Goal: Task Accomplishment & Management: Manage account settings

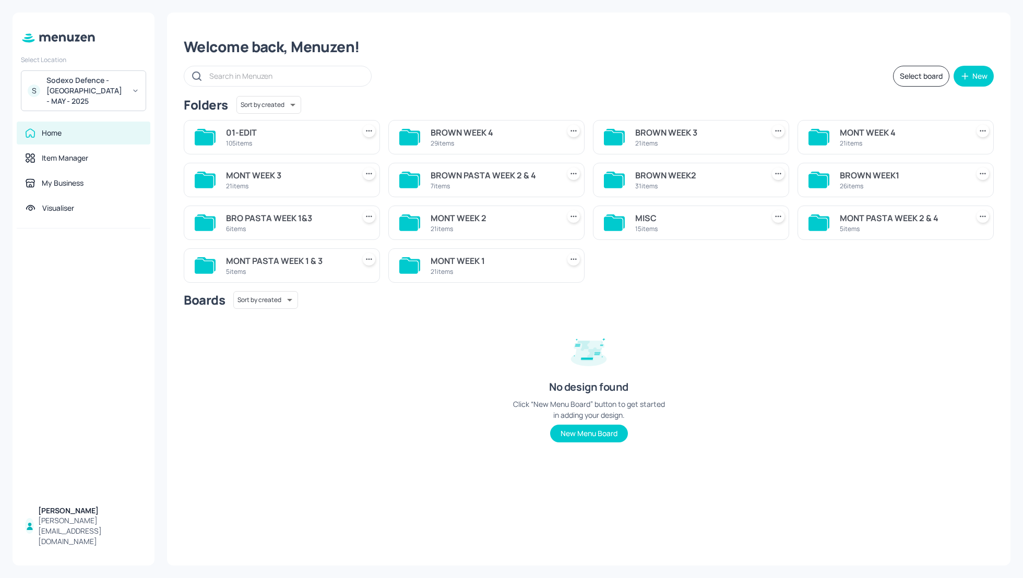
click at [650, 218] on div "MISC" at bounding box center [697, 218] width 124 height 13
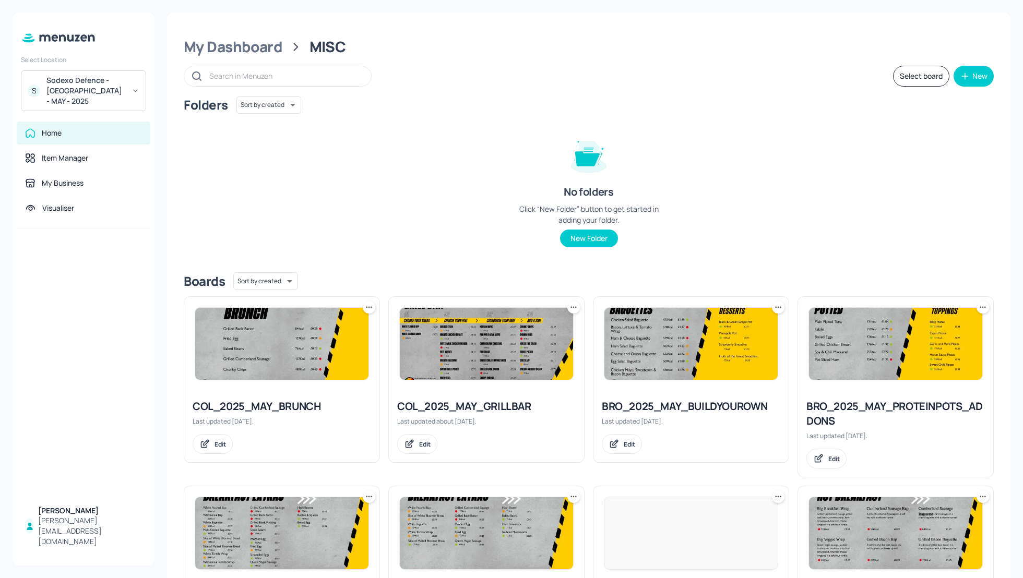
click at [474, 408] on div "COL_2025_MAY_GRILLBAR" at bounding box center [486, 406] width 179 height 15
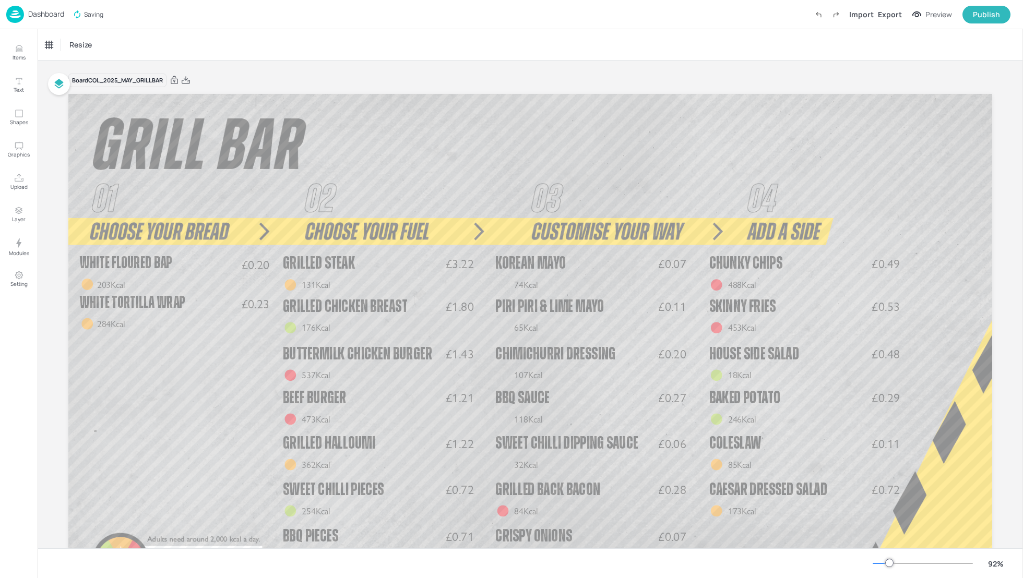
click at [42, 12] on p "Dashboard" at bounding box center [46, 13] width 36 height 7
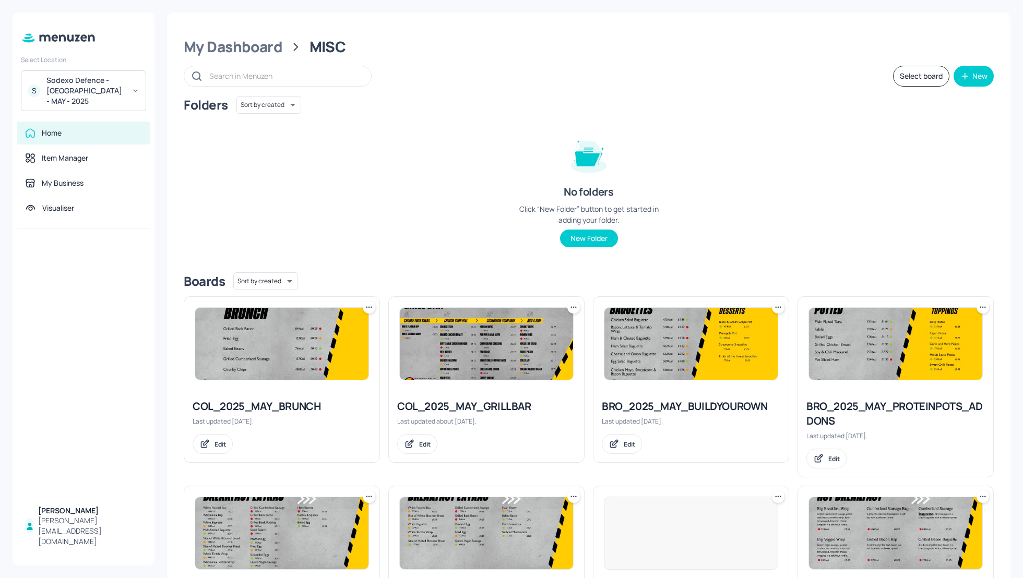
click at [92, 89] on div "Sodexo Defence - Colchester - MAY - 2025" at bounding box center [85, 90] width 79 height 31
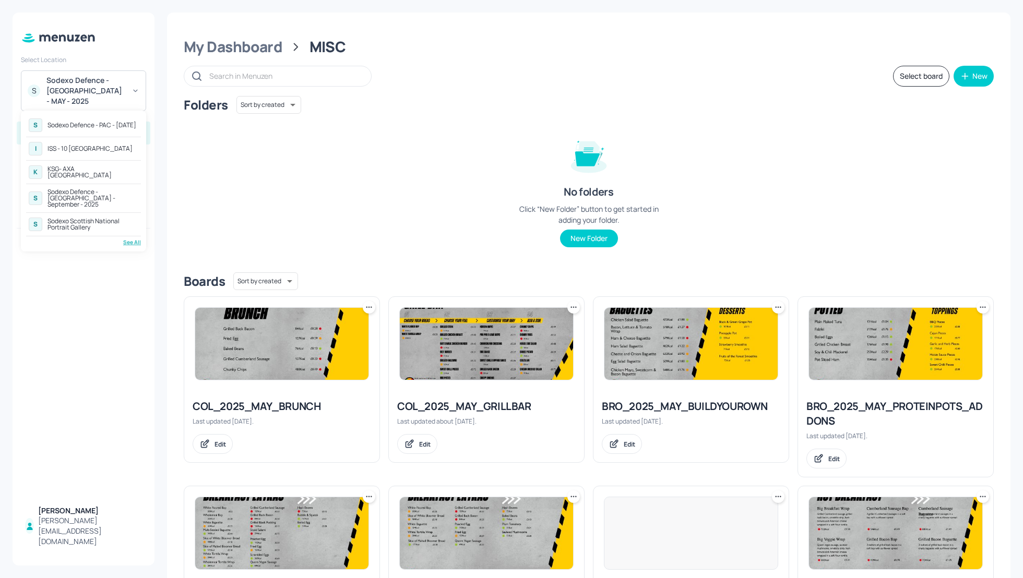
click at [81, 196] on div "Sodexo Defence - Colchester - September - 2025" at bounding box center [92, 198] width 91 height 19
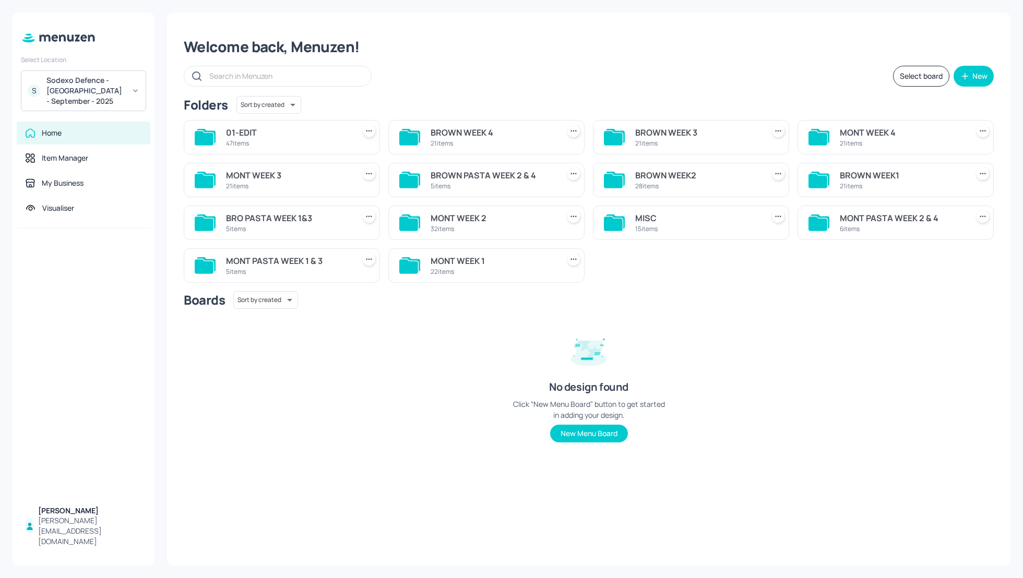
click at [645, 216] on div "MISC" at bounding box center [697, 218] width 124 height 13
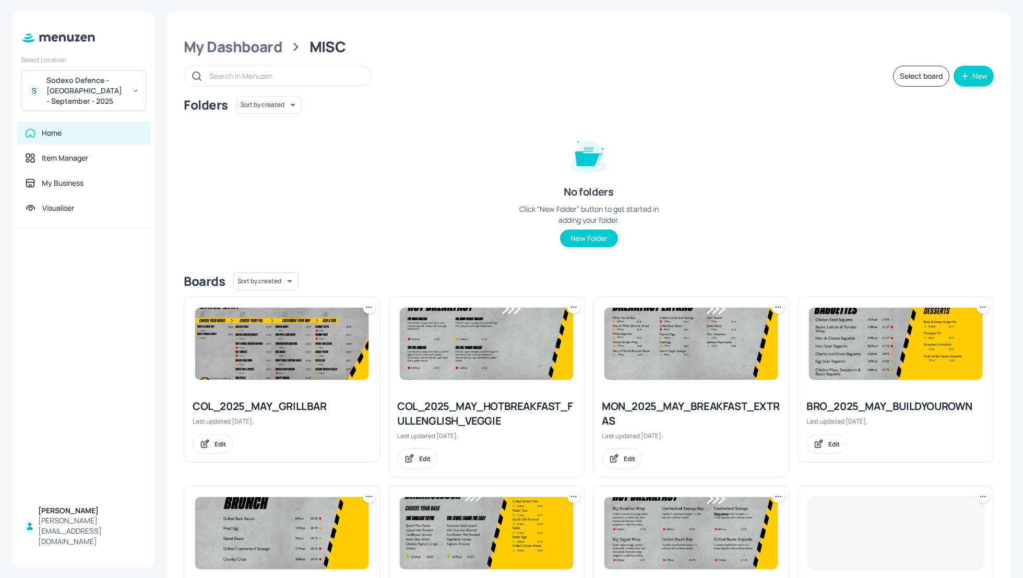
click at [747, 216] on div "Folders Sort by created id ​ No folders Click “New Folder” button to get starte…" at bounding box center [589, 180] width 810 height 168
click at [804, 231] on div "Folders Sort by created id ​ No folders Click “New Folder” button to get starte…" at bounding box center [589, 180] width 810 height 168
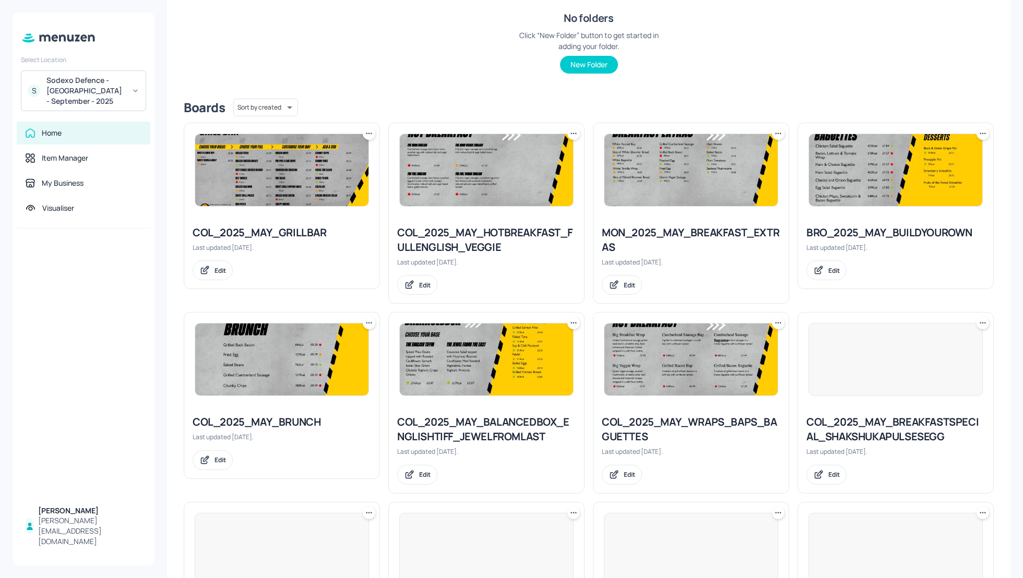
scroll to position [222, 0]
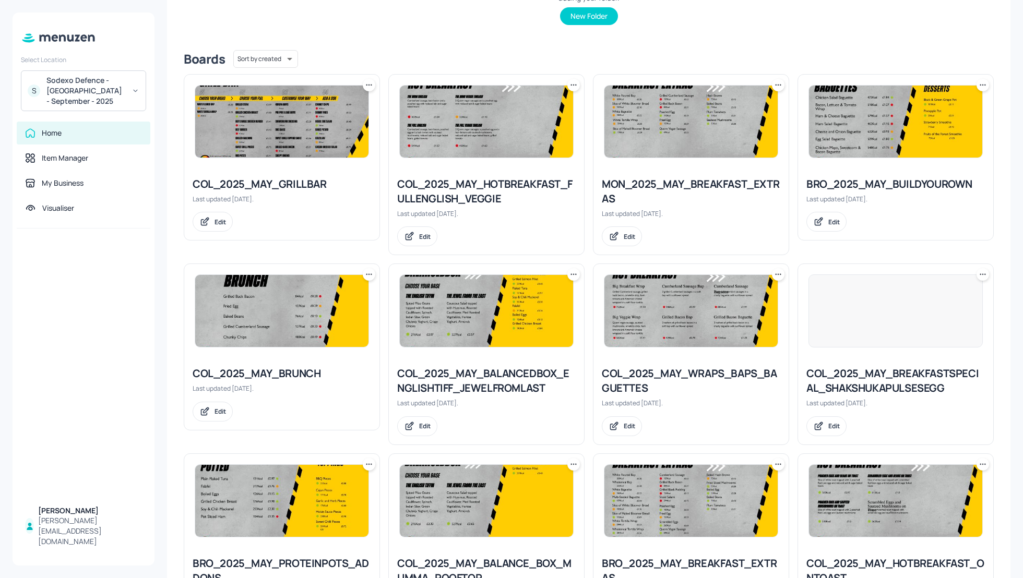
click at [469, 183] on div "COL_2025_MAY_HOTBREAKFAST_FULLENGLISH_VEGGIE" at bounding box center [486, 191] width 179 height 29
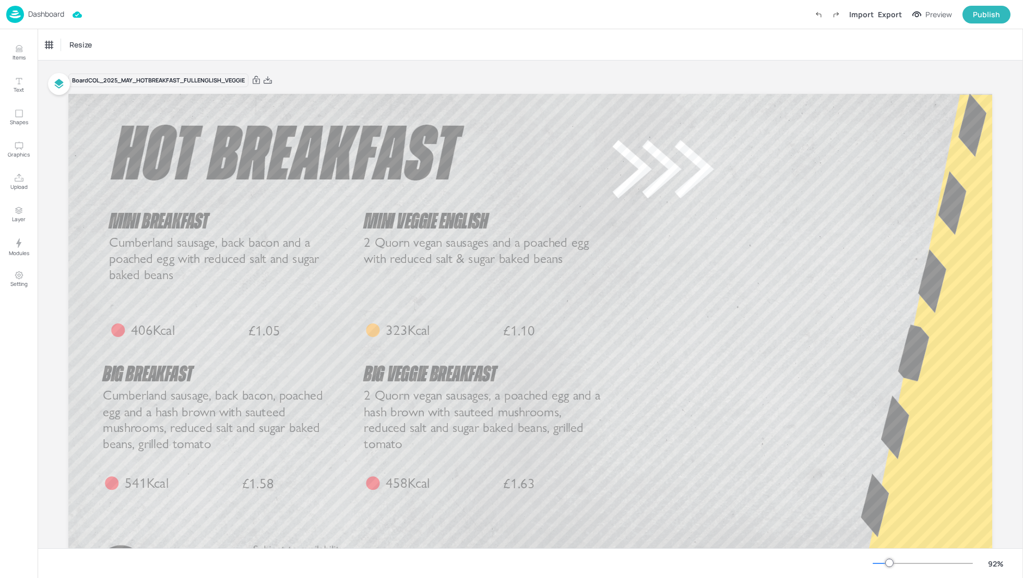
click at [43, 13] on p "Dashboard" at bounding box center [46, 13] width 36 height 7
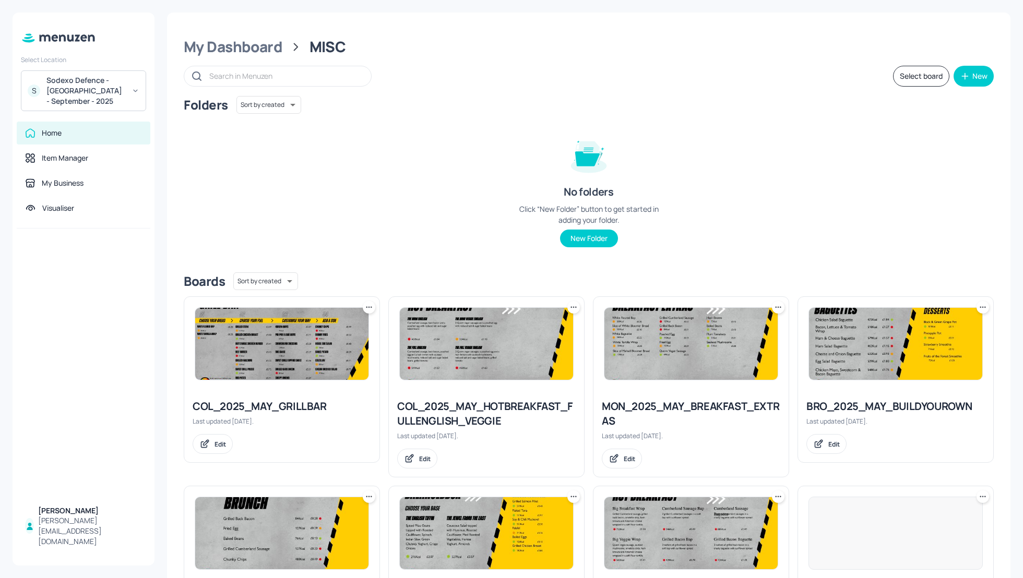
click at [368, 184] on div "Folders Sort by created id ​ No folders Click “New Folder” button to get starte…" at bounding box center [589, 180] width 810 height 168
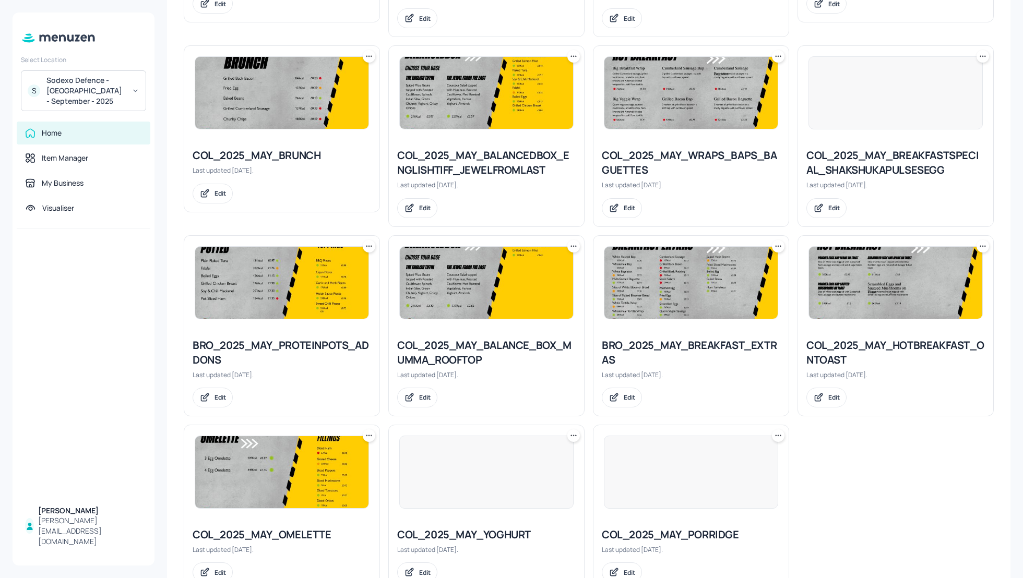
scroll to position [476, 0]
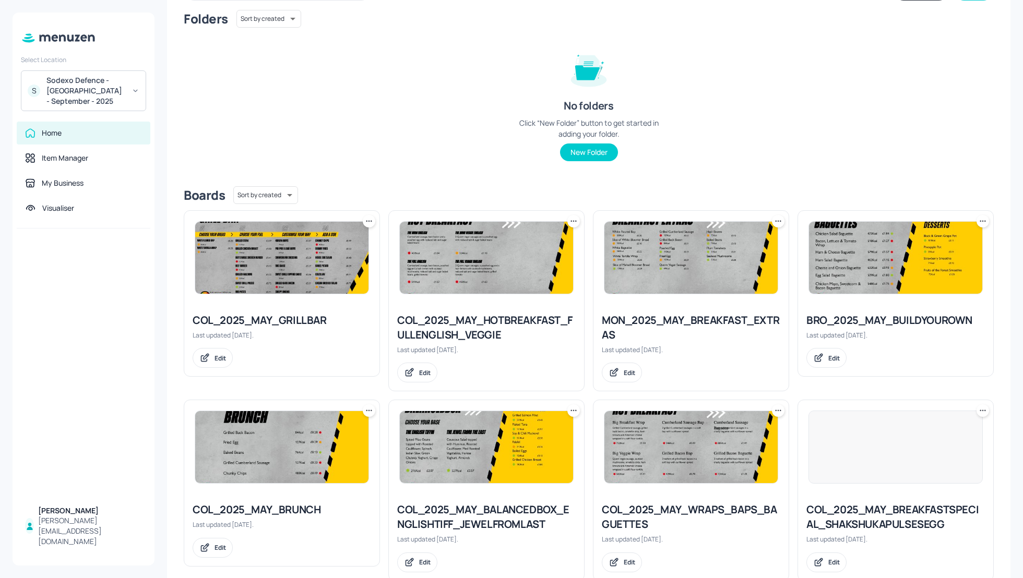
click at [886, 158] on div "Folders Sort by created id ​ No folders Click “New Folder” button to get starte…" at bounding box center [589, 94] width 810 height 168
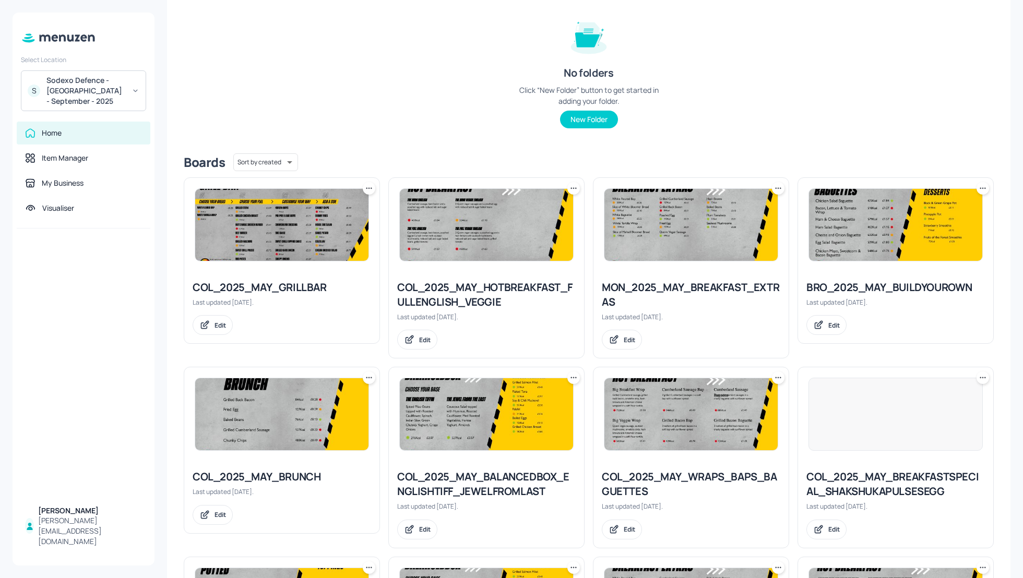
scroll to position [114, 0]
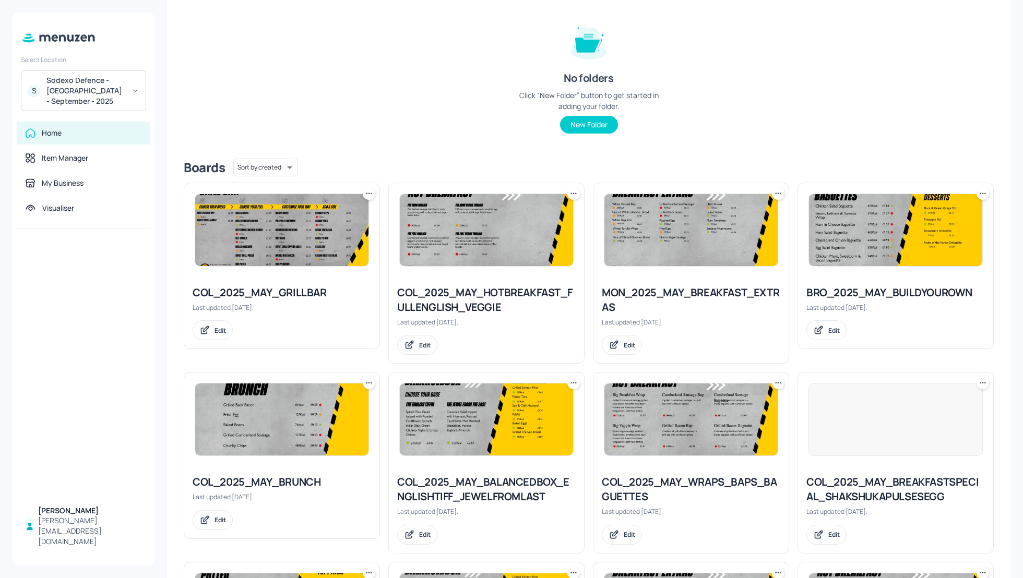
click at [280, 478] on div "COL_2025_MAY_BRUNCH" at bounding box center [282, 482] width 179 height 15
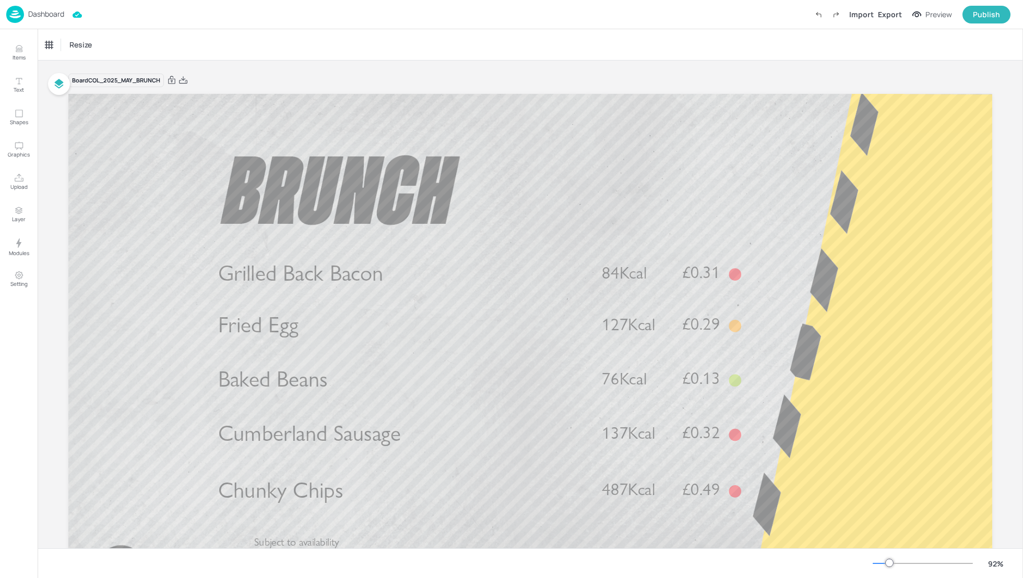
click at [47, 12] on p "Dashboard" at bounding box center [46, 13] width 36 height 7
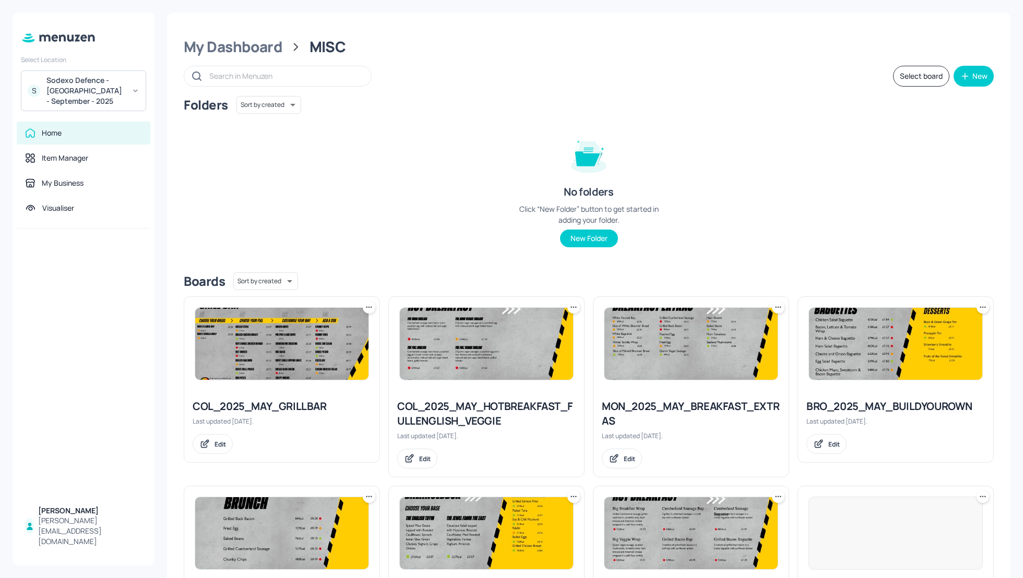
click at [544, 105] on div "Folders Sort by created id ​" at bounding box center [589, 105] width 810 height 18
click at [214, 43] on div "My Dashboard" at bounding box center [233, 47] width 99 height 19
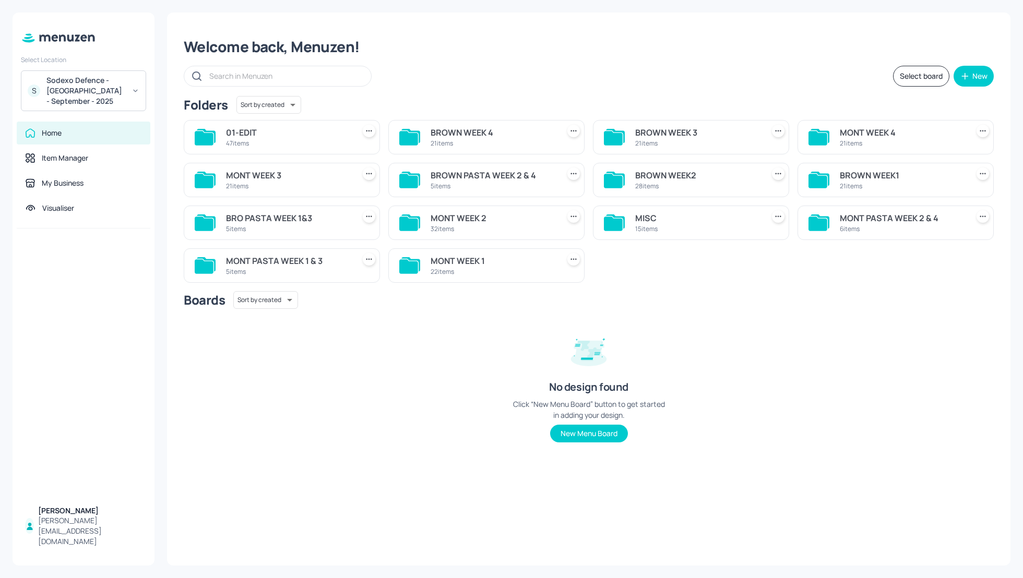
click at [68, 87] on div "Sodexo Defence - Colchester - September - 2025" at bounding box center [85, 90] width 79 height 31
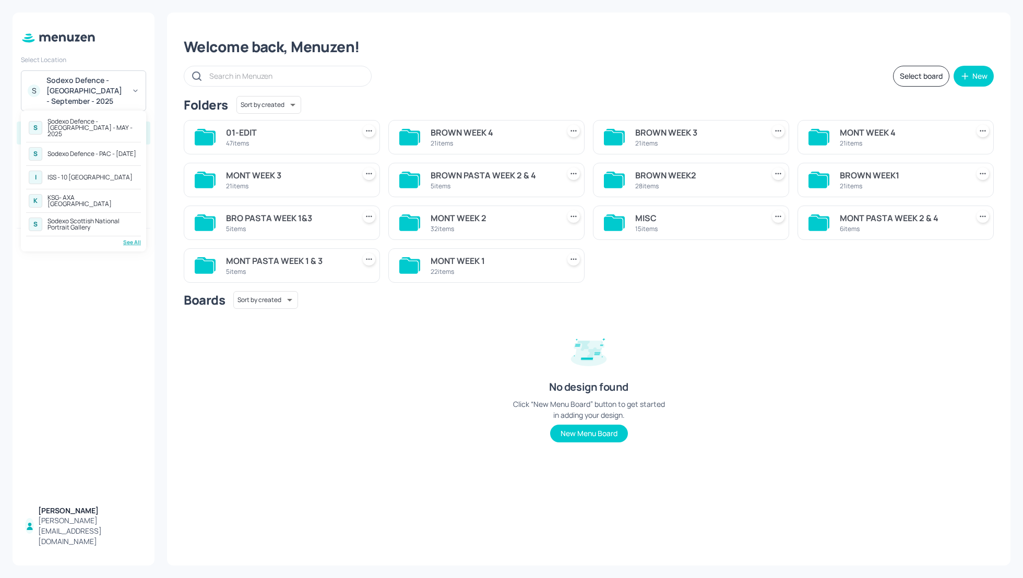
click at [78, 151] on div "Sodexo Defence - PAC - [DATE]" at bounding box center [91, 154] width 89 height 6
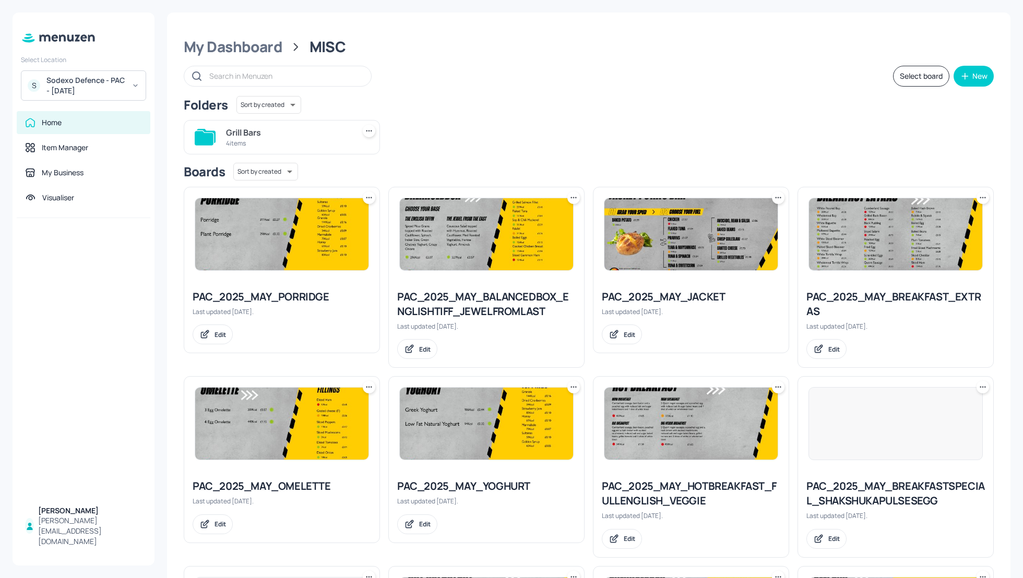
click at [657, 152] on div "Grill Bars 4 items" at bounding box center [584, 133] width 818 height 43
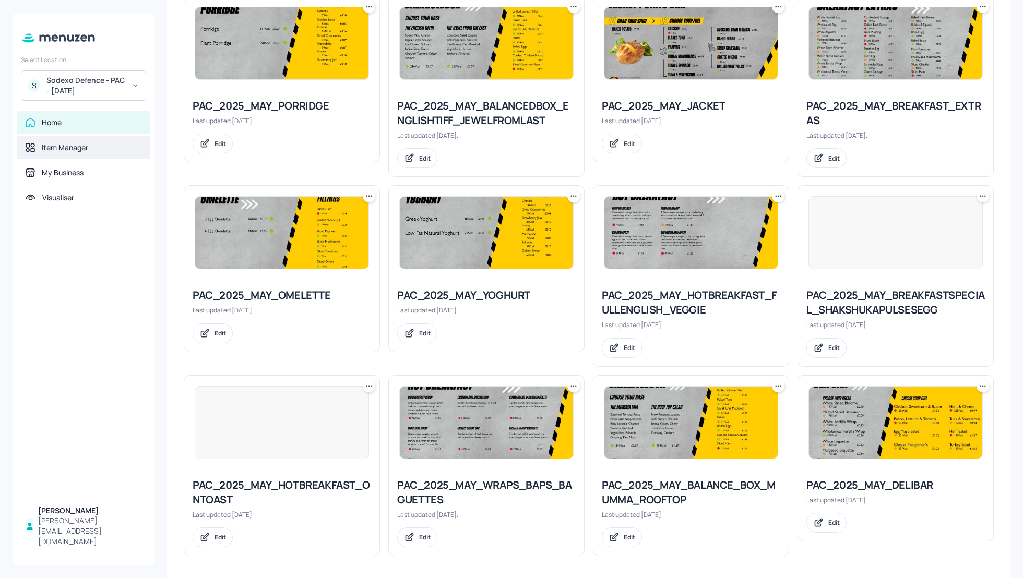
scroll to position [192, 0]
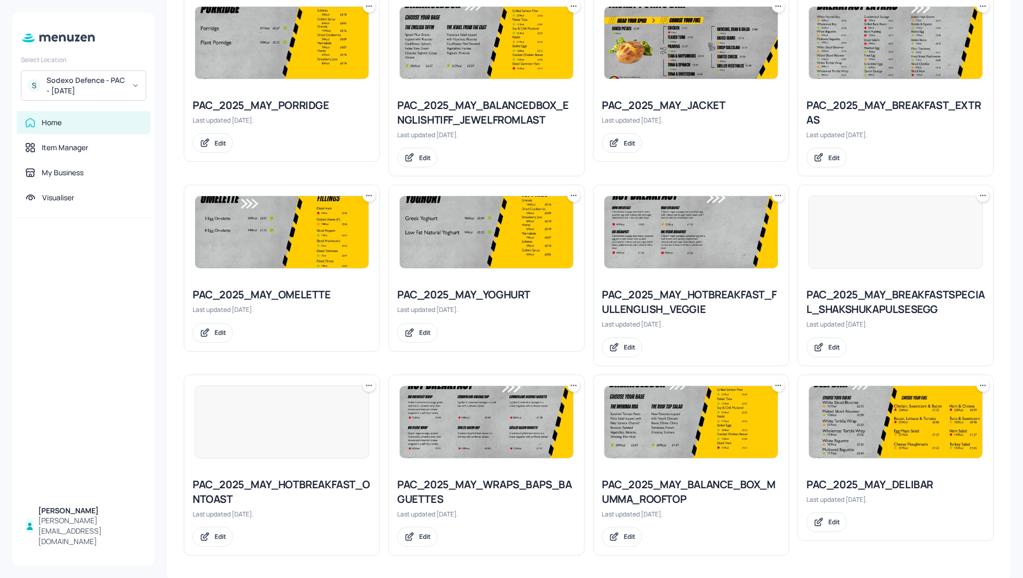
click at [57, 122] on div "Home" at bounding box center [52, 122] width 20 height 10
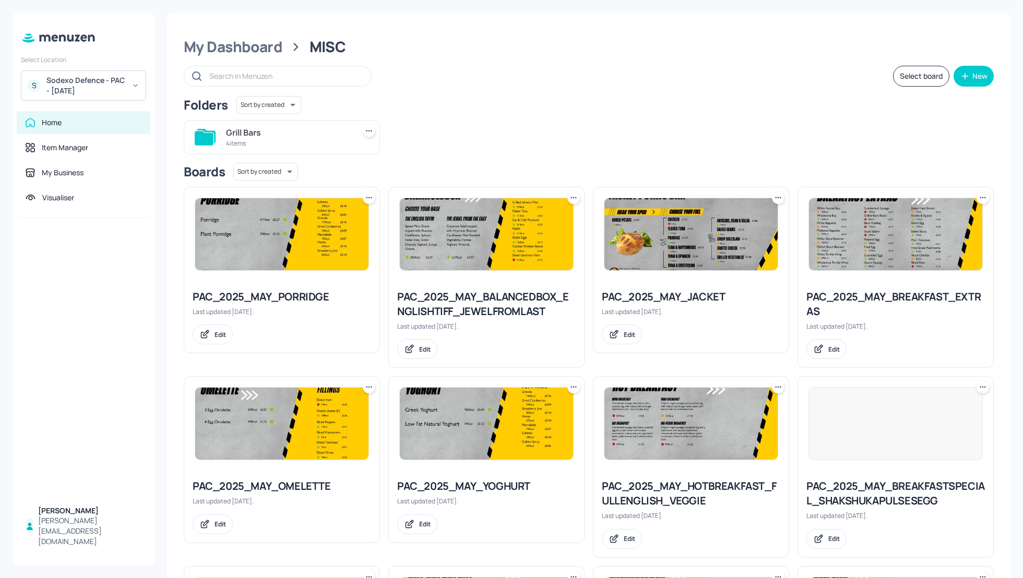
scroll to position [192, 0]
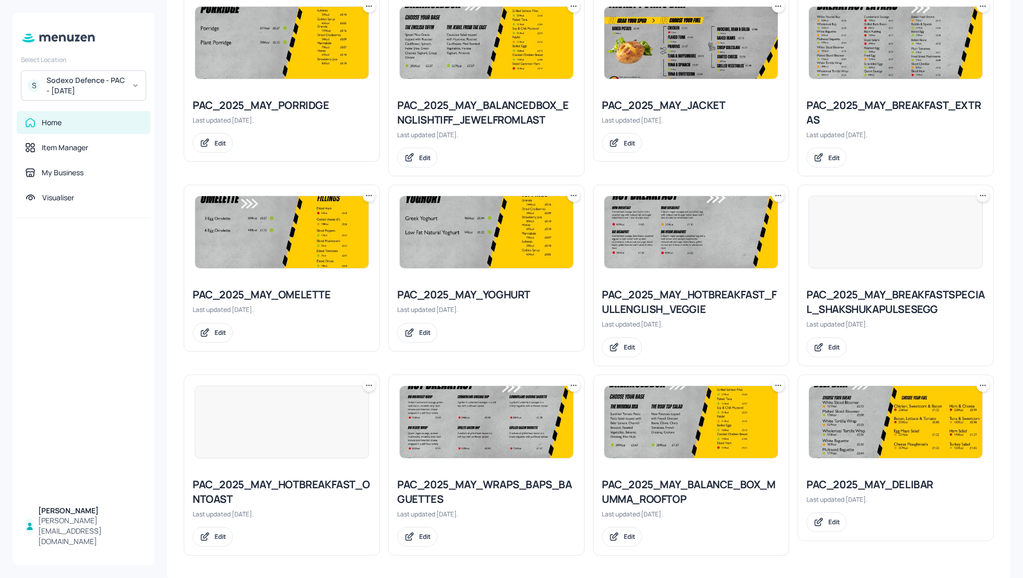
click at [104, 86] on div "Sodexo Defence - PAC - September 2025" at bounding box center [85, 85] width 79 height 21
click at [164, 82] on div at bounding box center [511, 289] width 1023 height 578
click at [173, 87] on div "My Dashboard MISC Select board New Folders Sort by created id ​ Grill Bars 4 it…" at bounding box center [588, 201] width 843 height 760
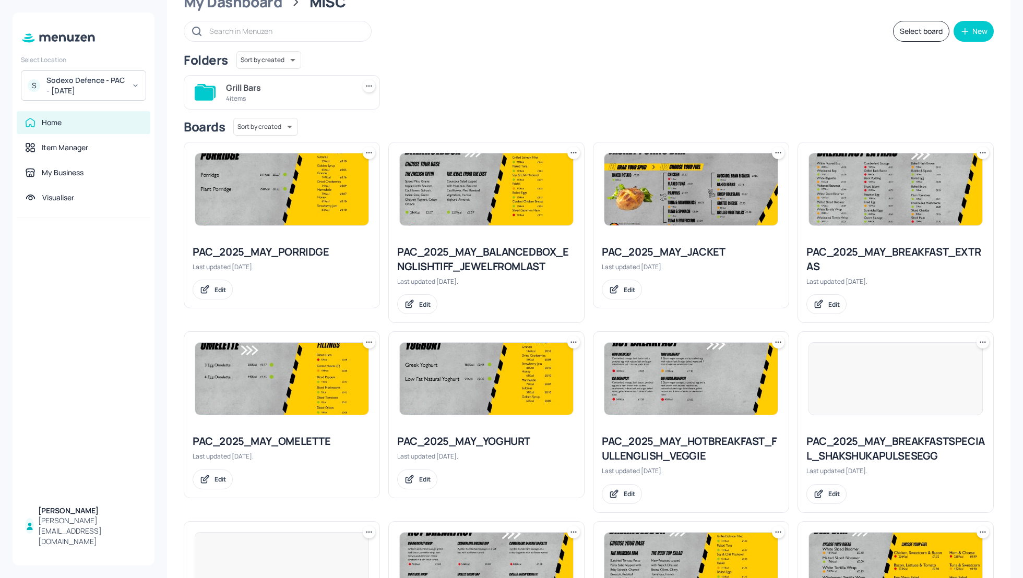
scroll to position [25, 0]
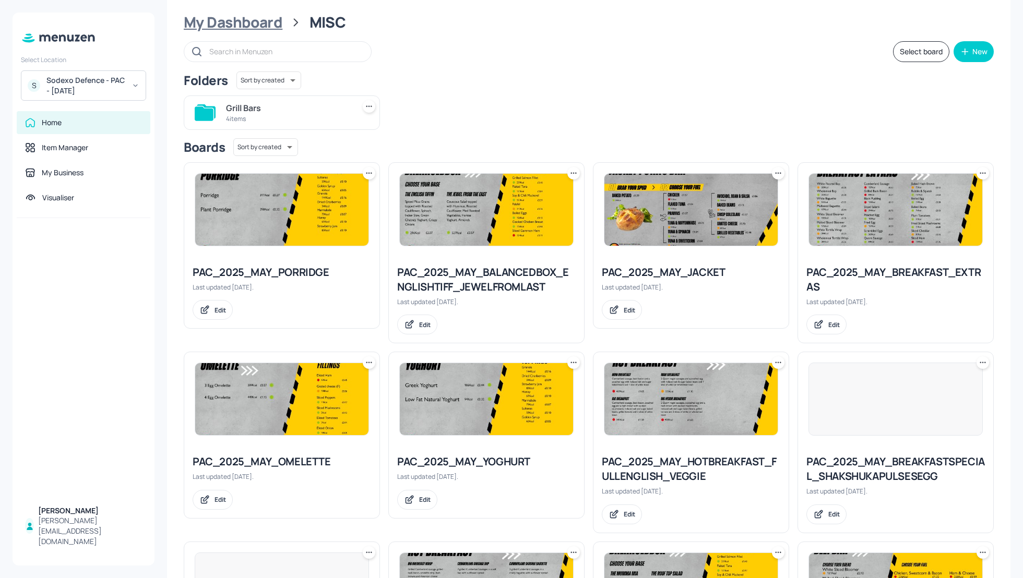
click at [227, 17] on div "My Dashboard" at bounding box center [233, 22] width 99 height 19
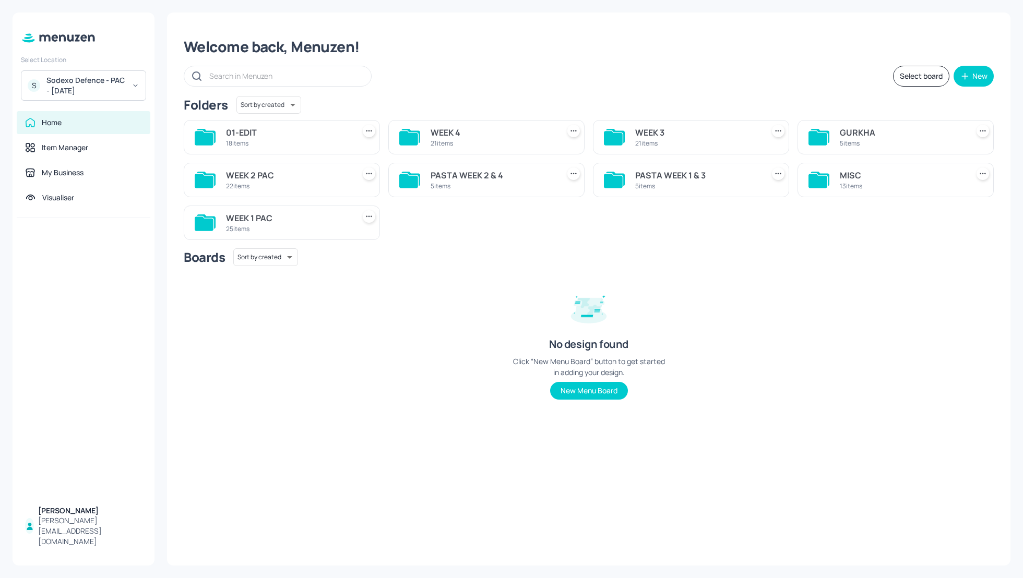
scroll to position [0, 0]
click at [840, 131] on div "GURKHA" at bounding box center [902, 132] width 124 height 13
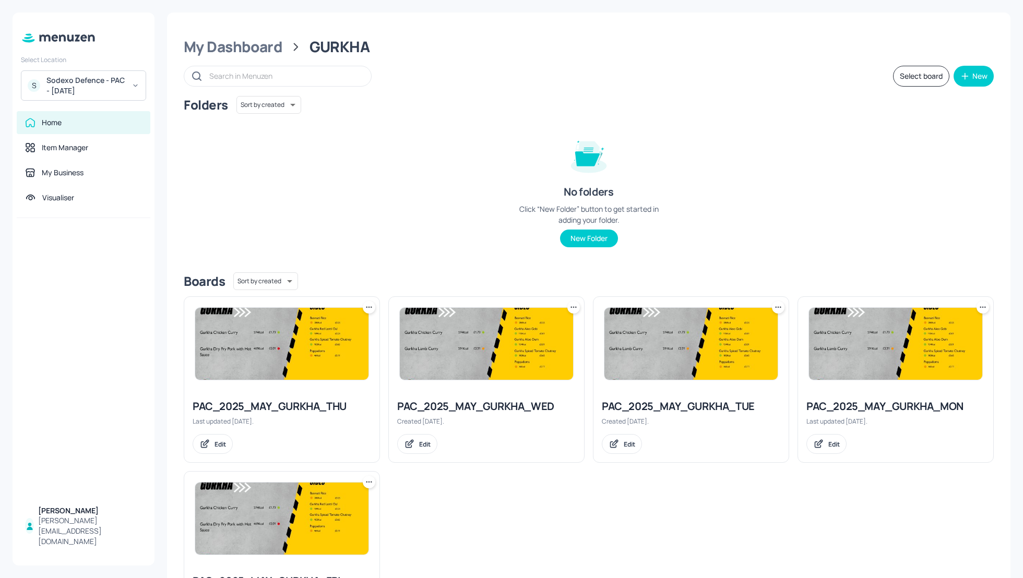
click at [895, 408] on div "PAC_2025_MAY_GURKHA_MON" at bounding box center [895, 406] width 179 height 15
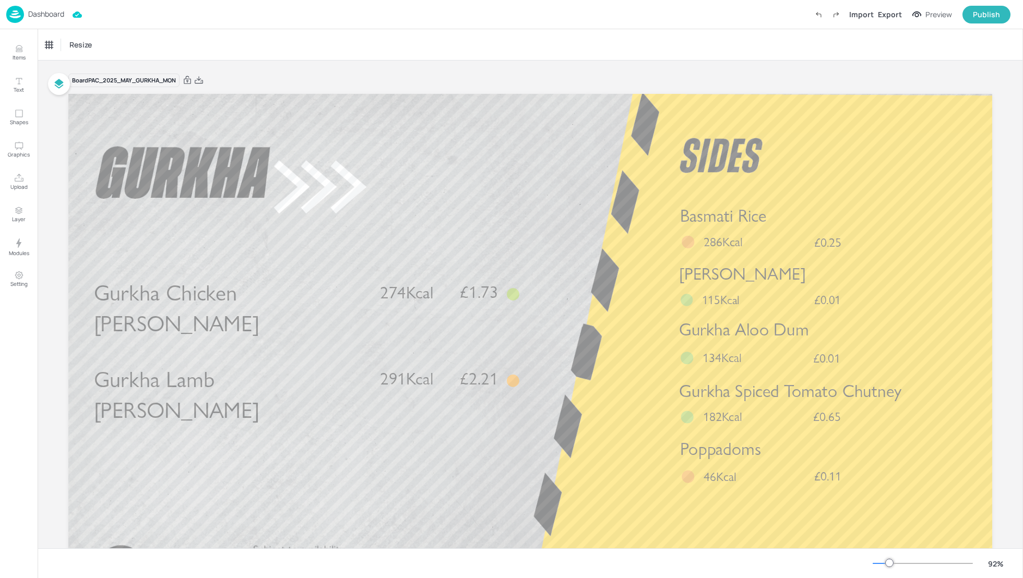
click at [56, 17] on p "Dashboard" at bounding box center [46, 13] width 36 height 7
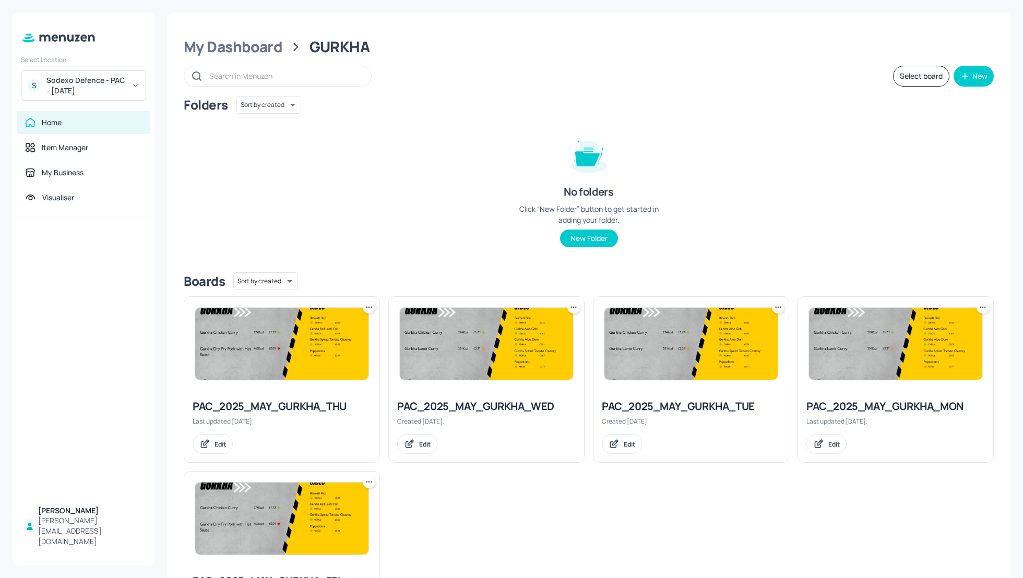
click at [671, 405] on div "PAC_2025_MAY_GURKHA_TUE" at bounding box center [691, 406] width 179 height 15
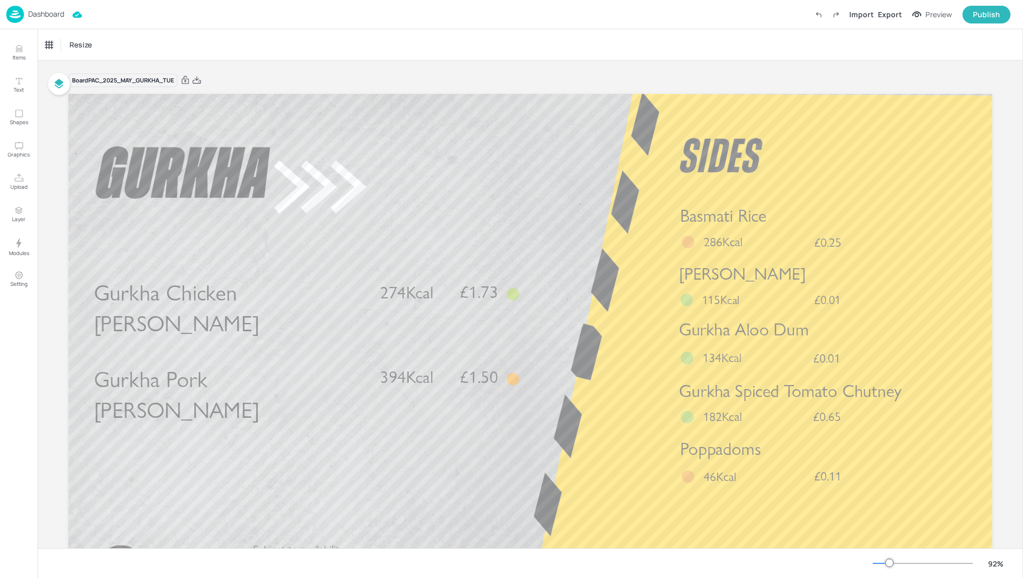
click at [47, 10] on p "Dashboard" at bounding box center [46, 13] width 36 height 7
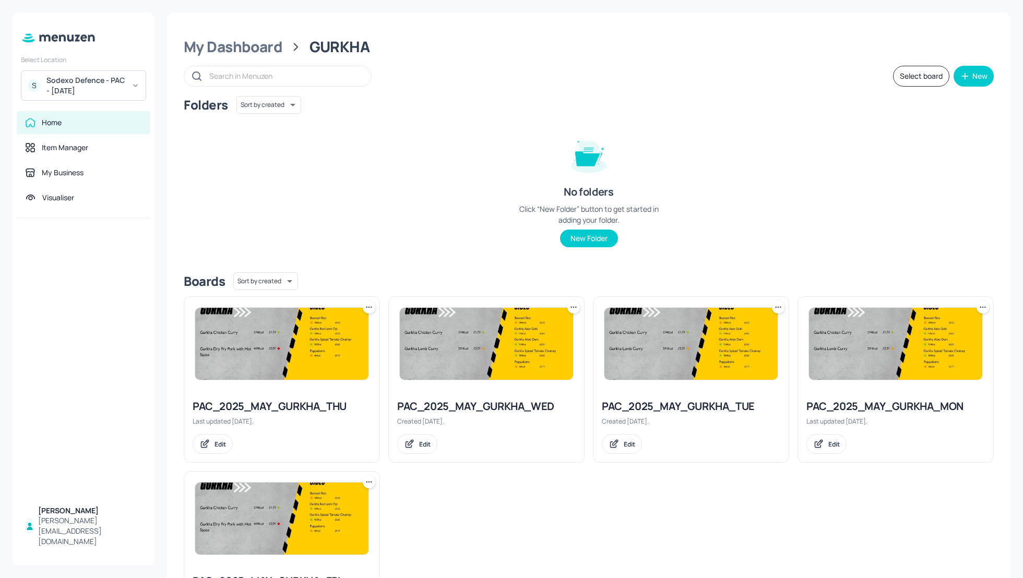
click at [495, 407] on div "PAC_2025_MAY_GURKHA_WED" at bounding box center [486, 406] width 179 height 15
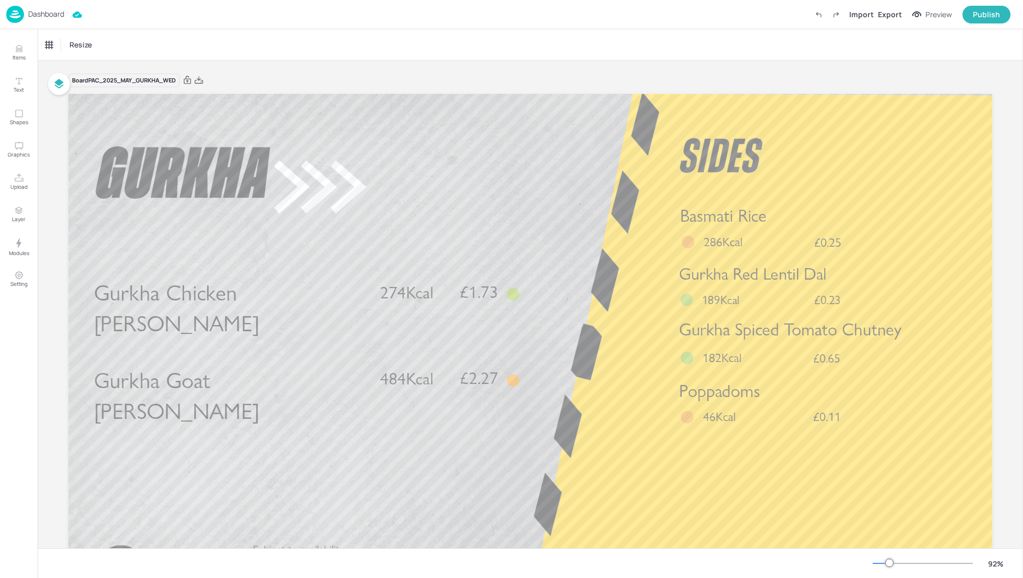
click at [46, 15] on p "Dashboard" at bounding box center [46, 13] width 36 height 7
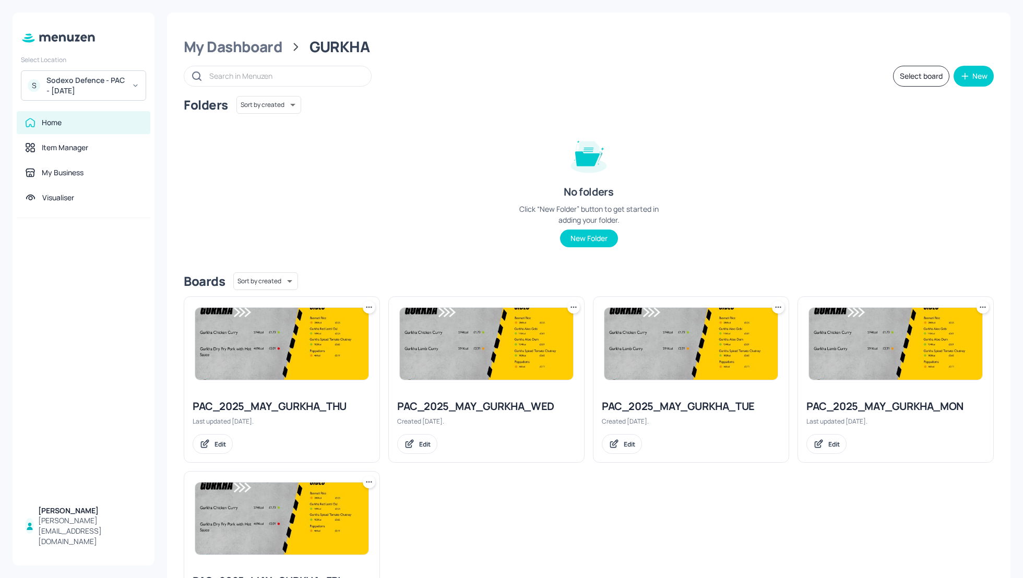
click at [778, 184] on div "Folders Sort by created id ​ No folders Click “New Folder” button to get starte…" at bounding box center [589, 180] width 810 height 168
click at [240, 51] on div "My Dashboard" at bounding box center [233, 47] width 99 height 19
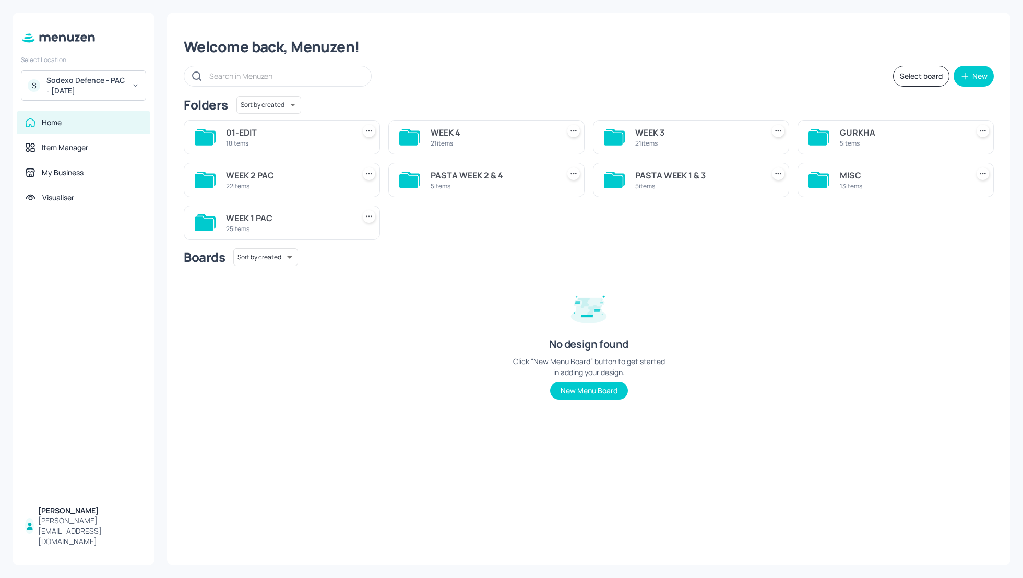
click at [106, 79] on div "Sodexo Defence - PAC - [DATE]" at bounding box center [85, 85] width 79 height 21
click at [85, 193] on div "ISS - 10 South Collonade" at bounding box center [89, 196] width 85 height 6
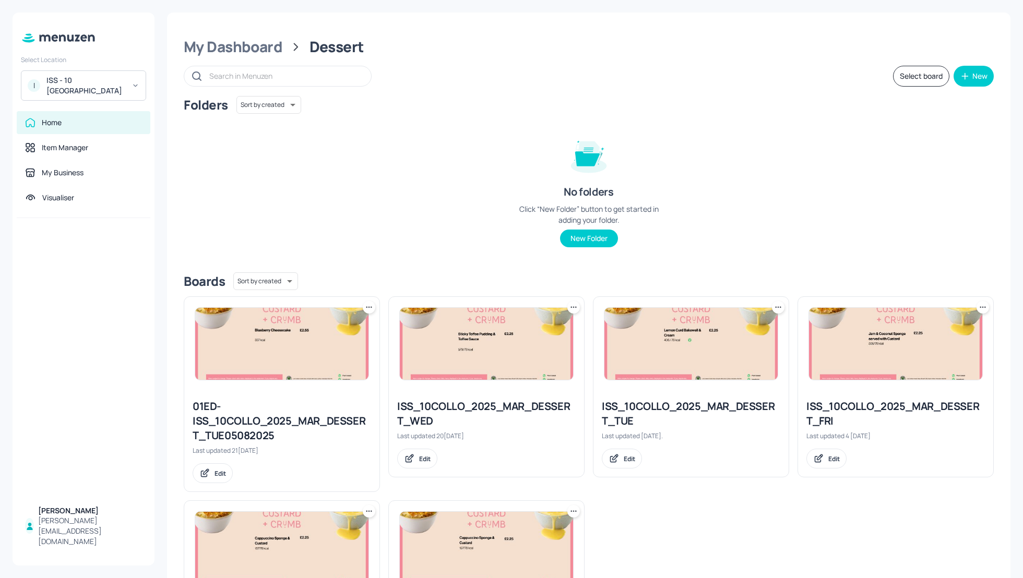
click at [417, 225] on div "Folders Sort by created id ​ No folders Click “New Folder” button to get starte…" at bounding box center [589, 180] width 810 height 168
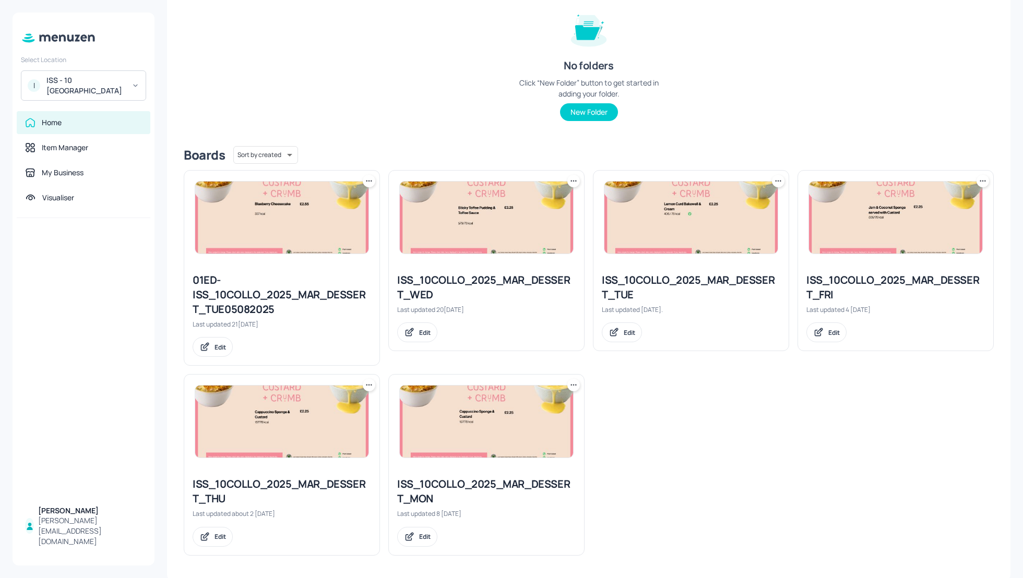
scroll to position [127, 0]
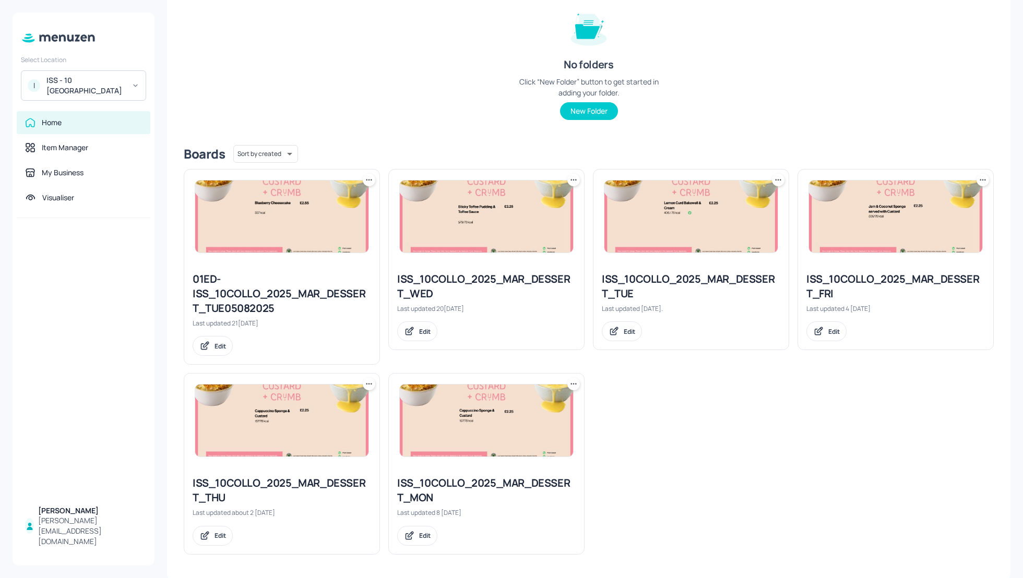
click at [652, 281] on div "ISS_10COLLO_2025_MAR_DESSERT_TUE" at bounding box center [691, 286] width 179 height 29
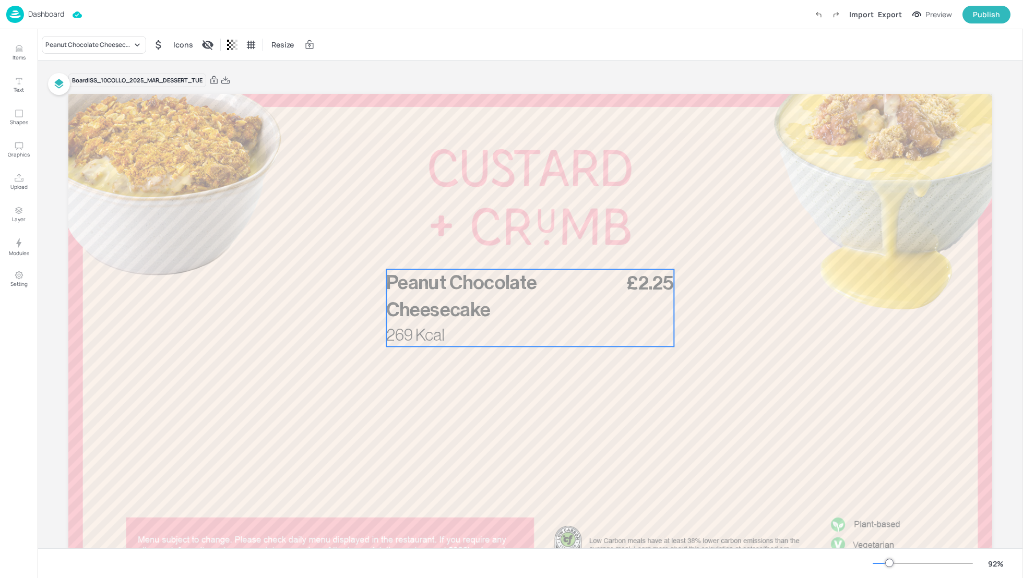
click at [549, 289] on p "Peanut Chocolate Cheesecake" at bounding box center [503, 296] width 234 height 54
click at [521, 253] on icon "Edit Item" at bounding box center [523, 251] width 9 height 8
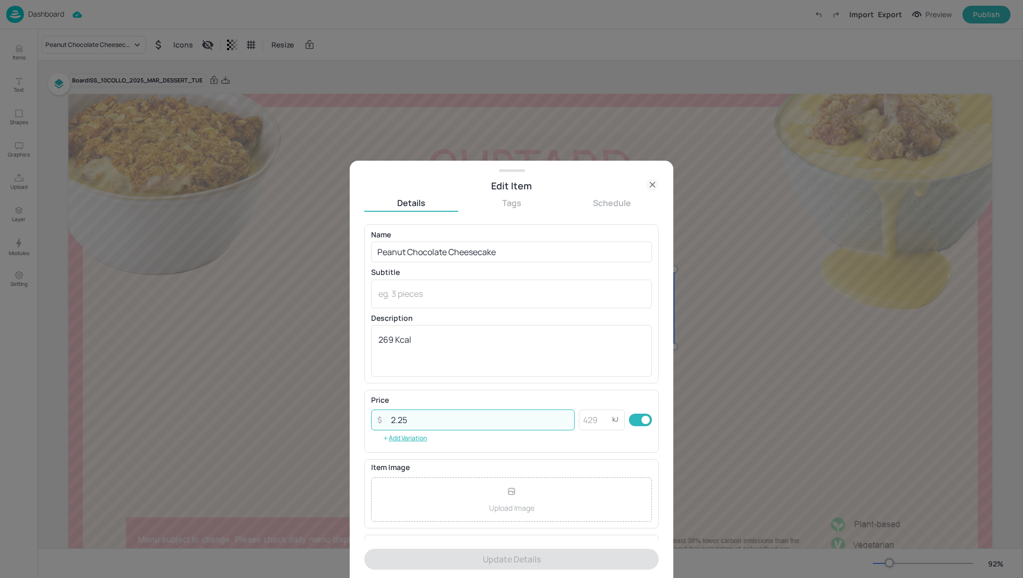
click at [425, 421] on input "2.25" at bounding box center [480, 420] width 190 height 21
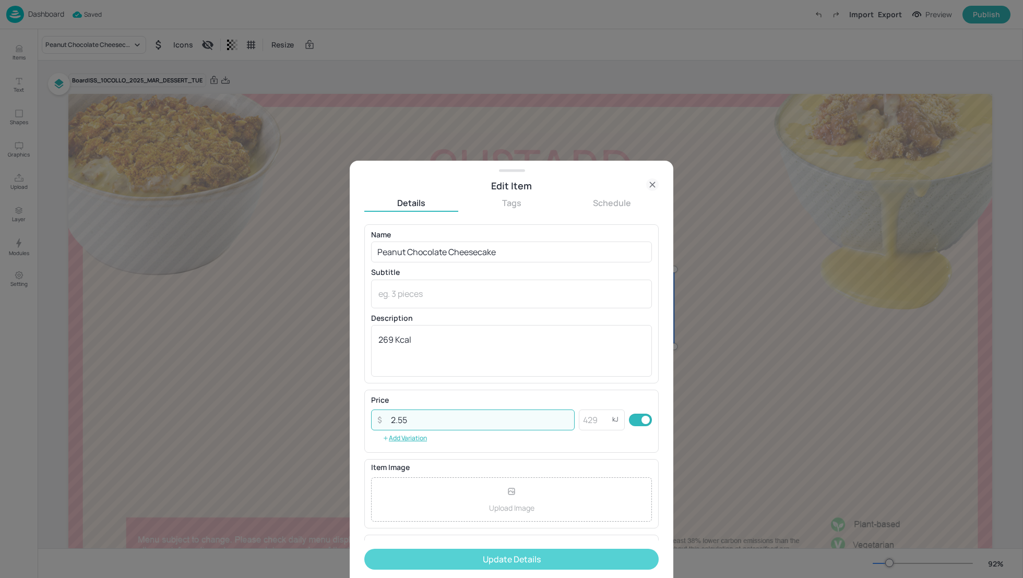
type input "2.55"
click at [473, 560] on button "Update Details" at bounding box center [511, 559] width 294 height 21
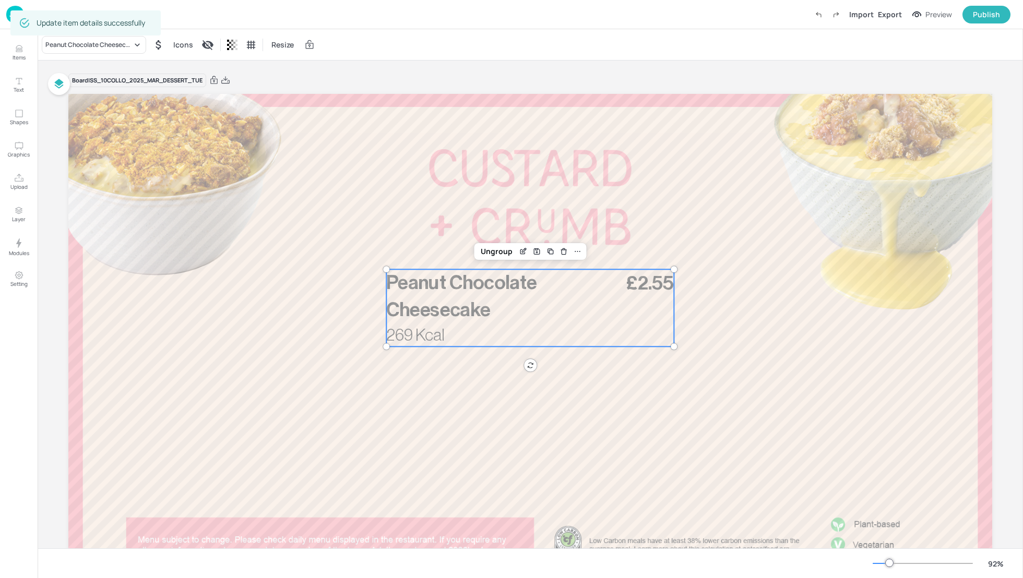
click at [1011, 351] on div "Board ISS_10COLLO_2025_MAR_DESSERT_TUE £2.55 Peanut Chocolate Cheesecake 269 Kc…" at bounding box center [530, 350] width 982 height 579
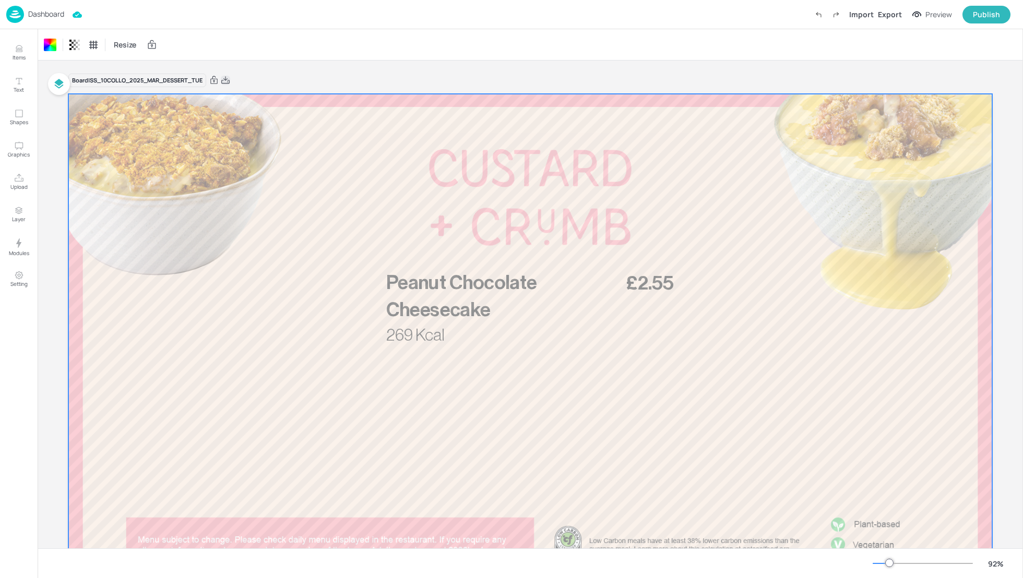
click at [227, 80] on icon at bounding box center [225, 80] width 9 height 10
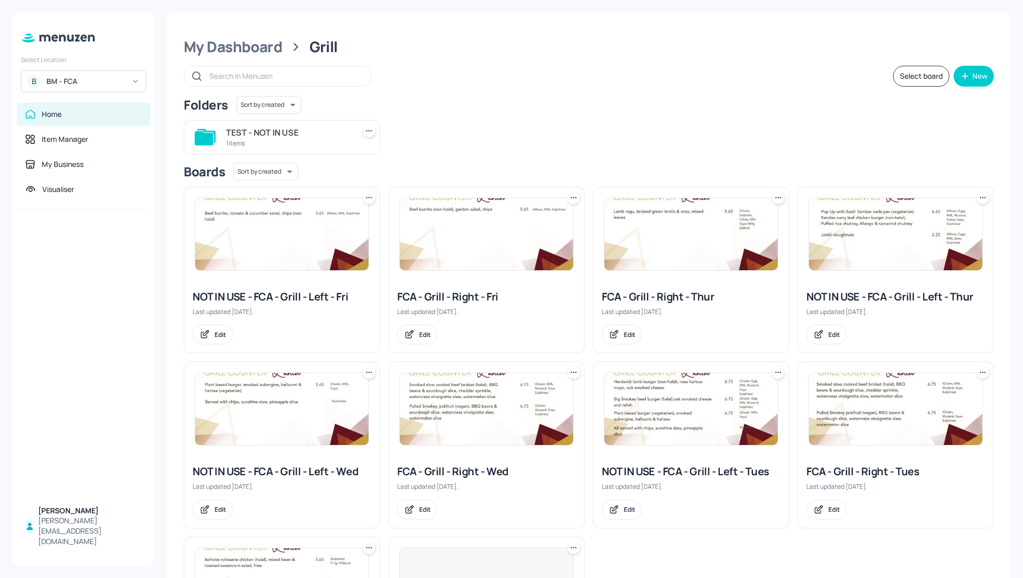
click at [69, 84] on div "BM - FCA" at bounding box center [85, 81] width 79 height 10
click at [79, 82] on div at bounding box center [511, 289] width 1023 height 578
click at [79, 82] on div "BM - FCA" at bounding box center [85, 81] width 79 height 10
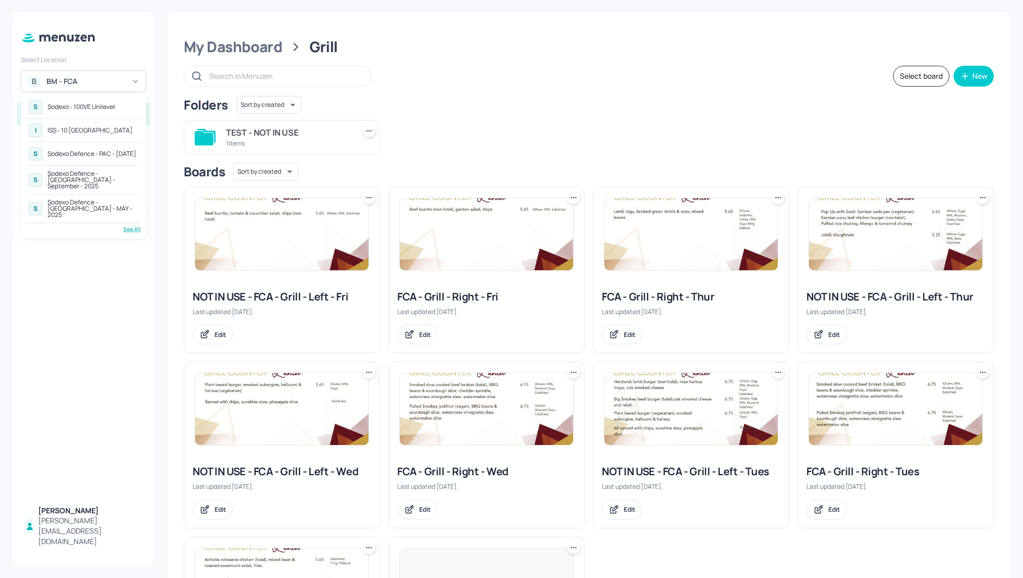
click at [75, 151] on div "Sodexo Defence - PAC - [DATE]" at bounding box center [91, 154] width 89 height 6
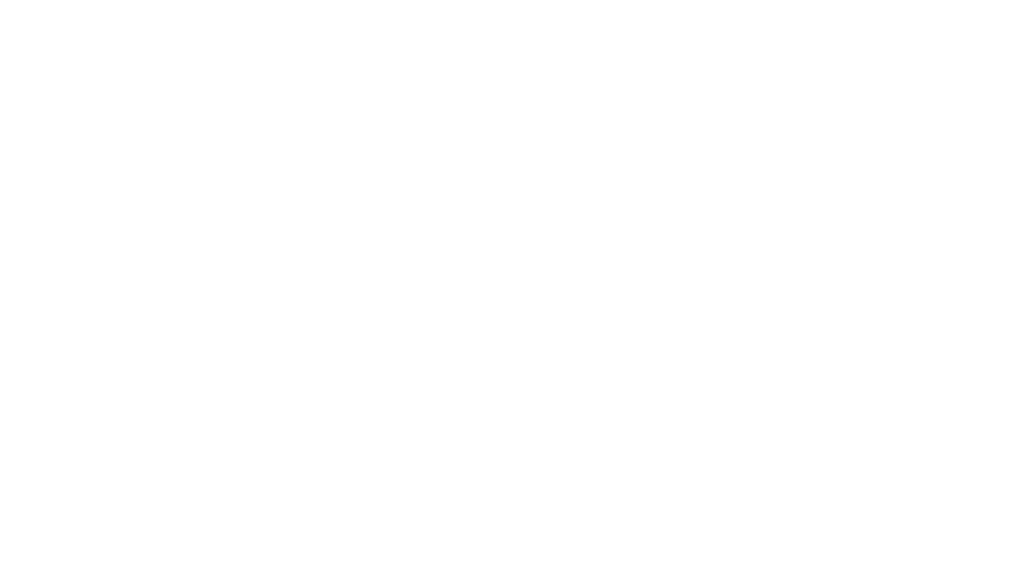
click at [86, 151] on div at bounding box center [511, 289] width 1023 height 578
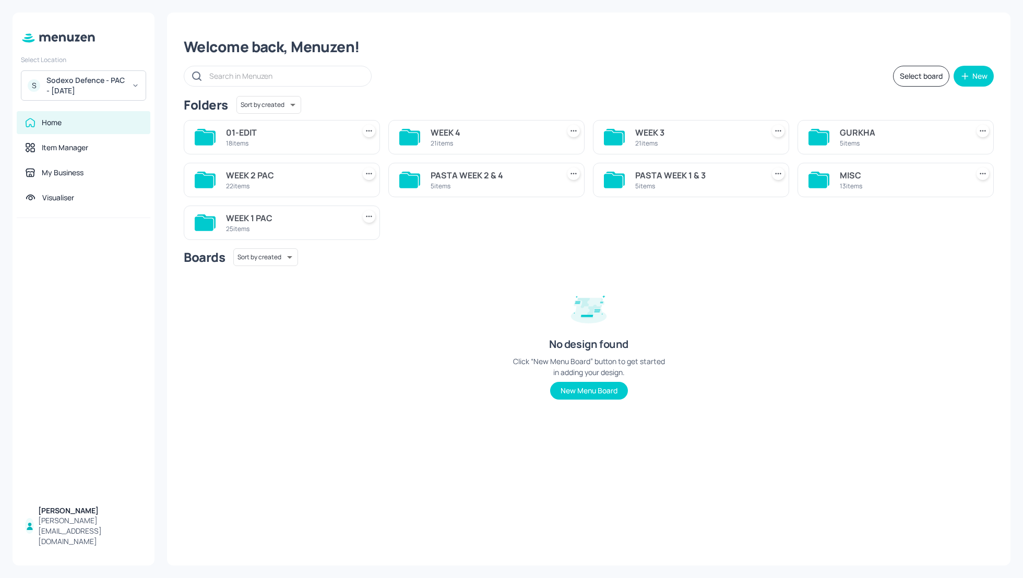
click at [846, 172] on div "MISC" at bounding box center [902, 175] width 124 height 13
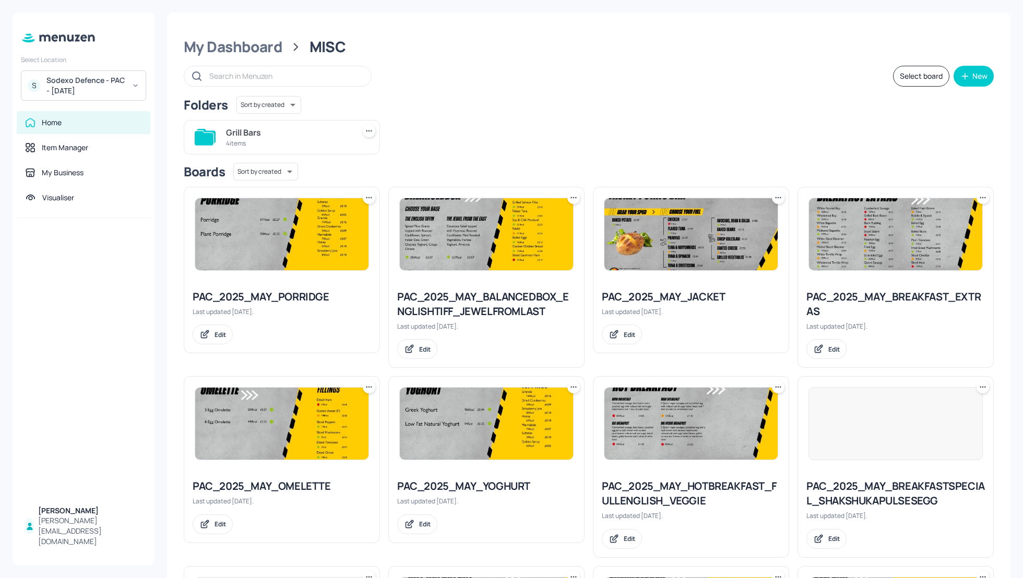
click at [567, 116] on div "Grill Bars 4 items" at bounding box center [584, 133] width 818 height 43
click at [223, 51] on div "My Dashboard" at bounding box center [233, 47] width 99 height 19
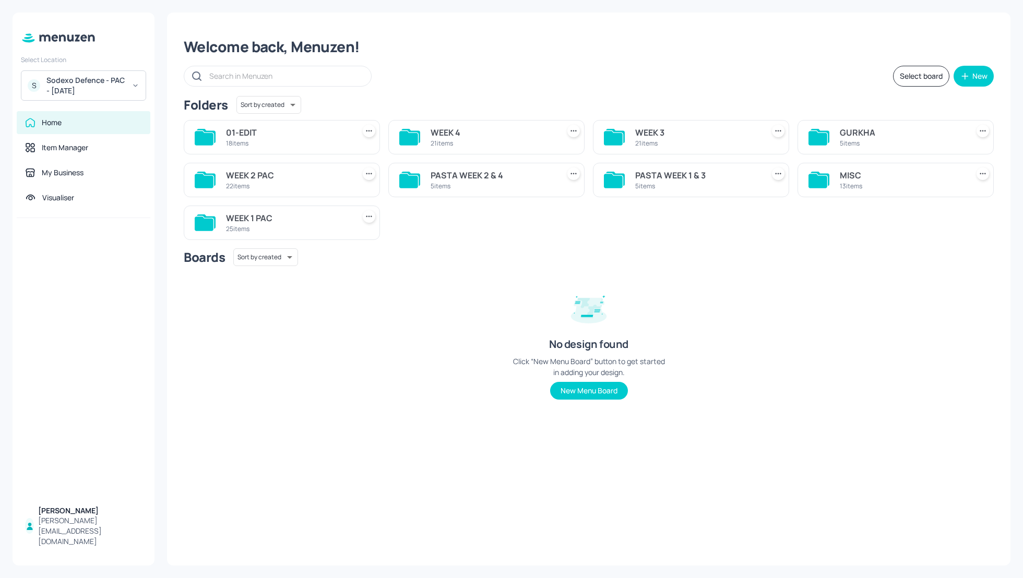
click at [856, 134] on div "GURKHA" at bounding box center [902, 132] width 124 height 13
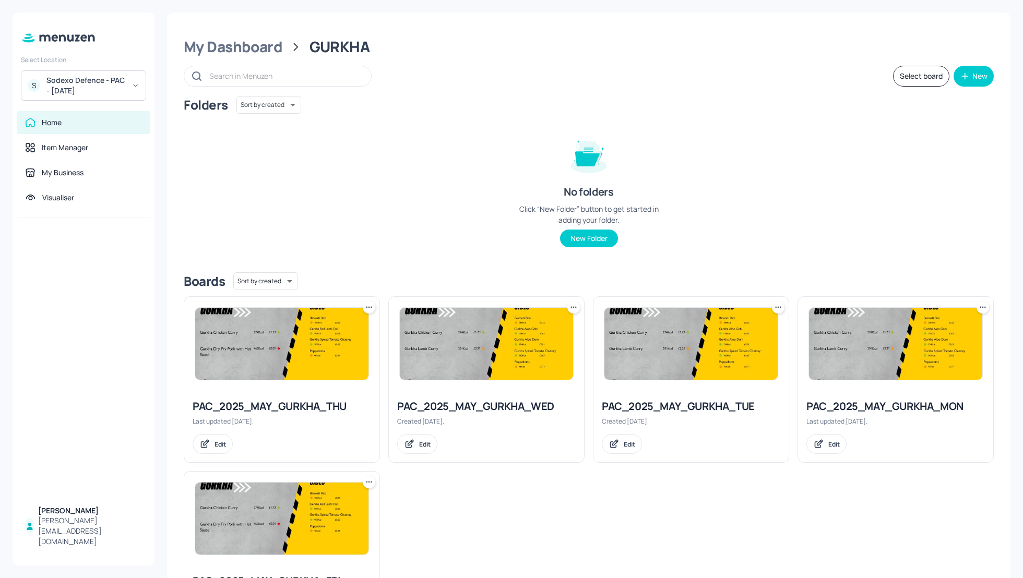
click at [804, 147] on div "Folders Sort by created id ​ No folders Click “New Folder” button to get starte…" at bounding box center [589, 180] width 810 height 168
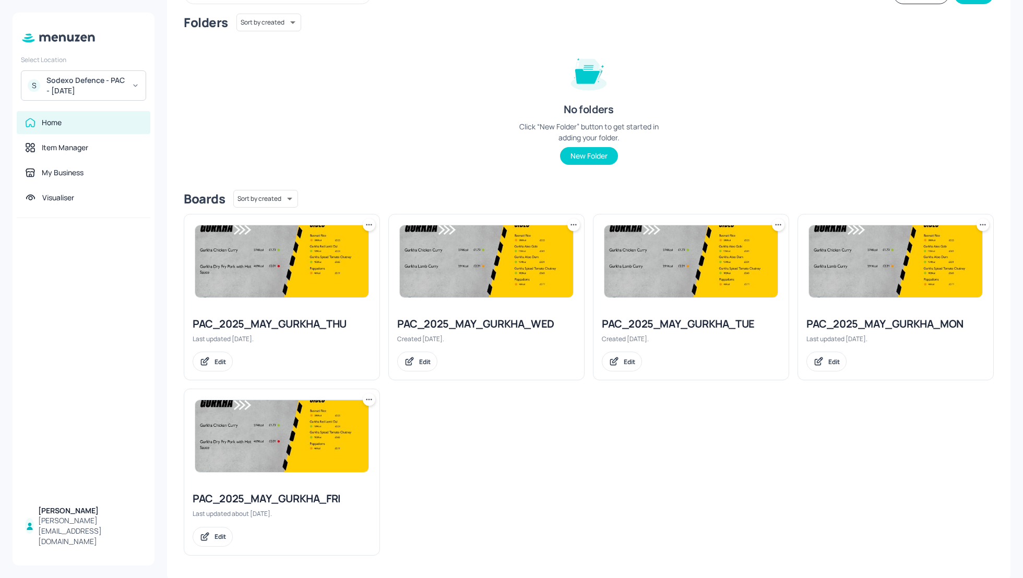
scroll to position [84, 0]
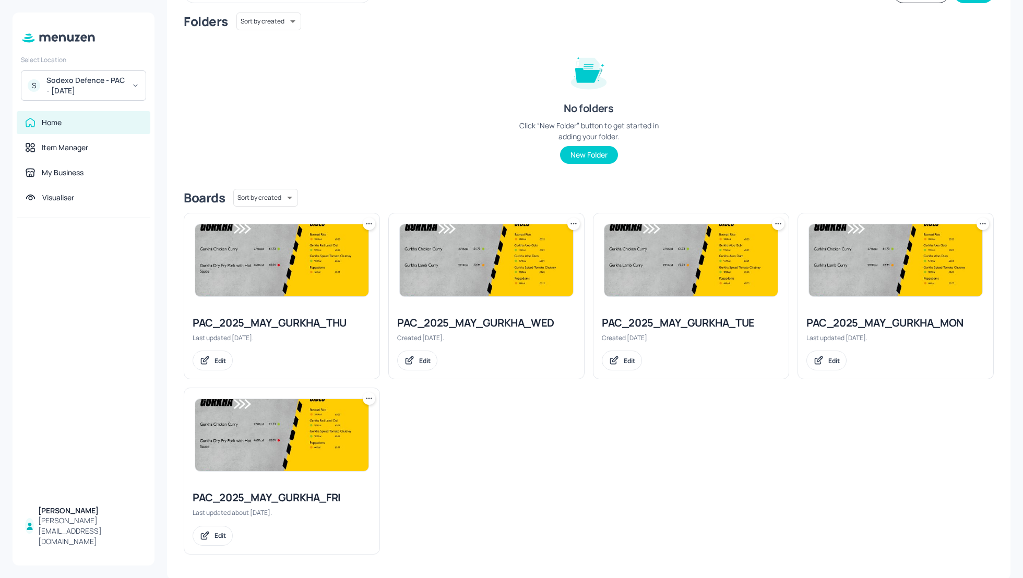
click at [705, 323] on div "PAC_2025_MAY_GURKHA_TUE" at bounding box center [691, 323] width 179 height 15
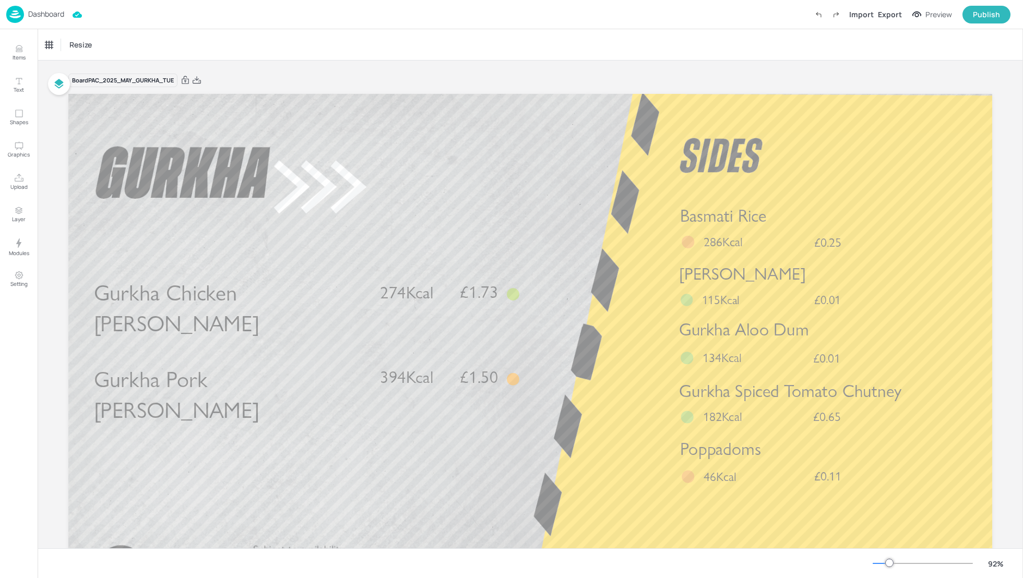
click at [44, 14] on p "Dashboard" at bounding box center [46, 13] width 36 height 7
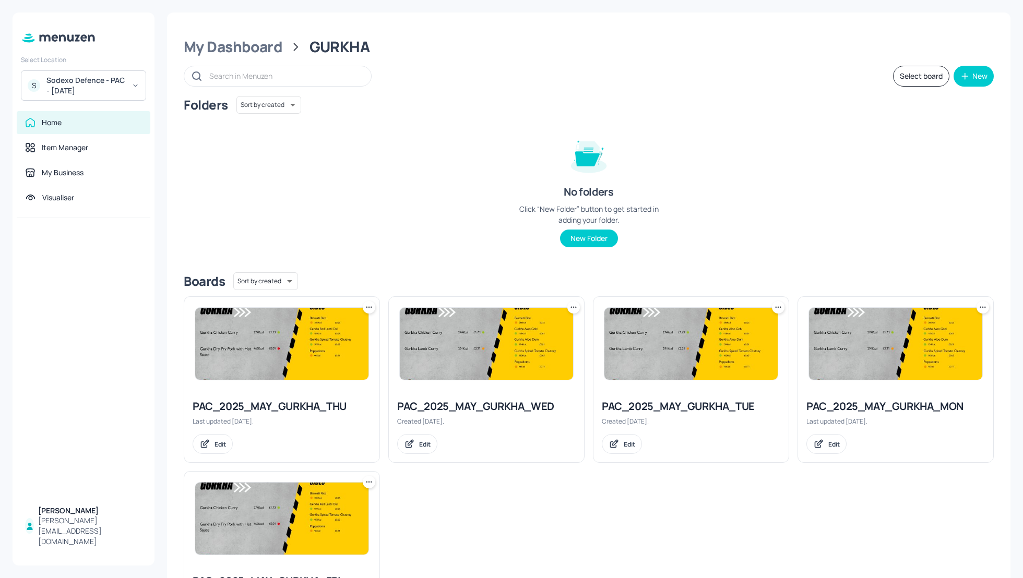
click at [458, 402] on div "PAC_2025_MAY_GURKHA_WED" at bounding box center [486, 406] width 179 height 15
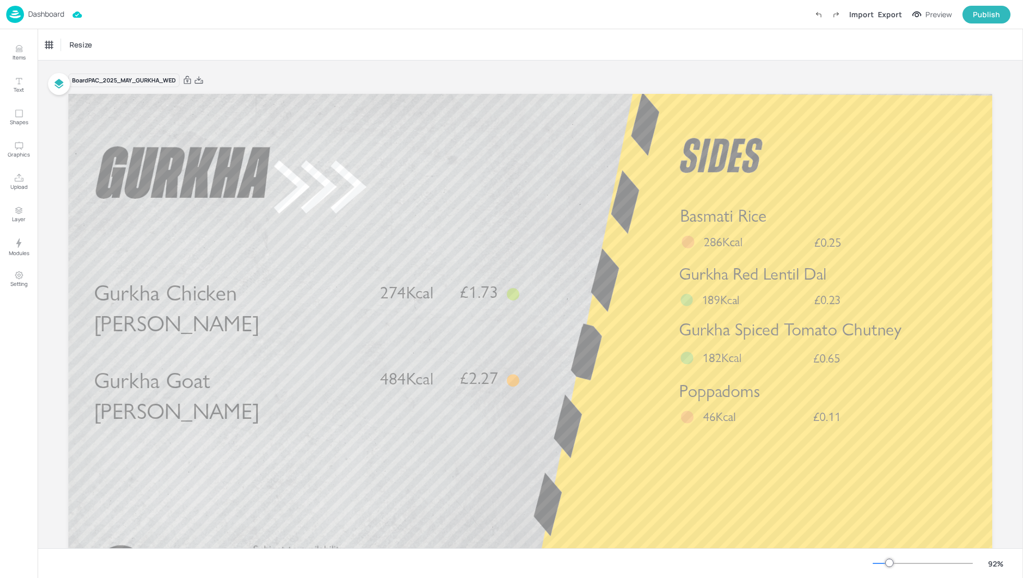
click at [48, 14] on p "Dashboard" at bounding box center [46, 13] width 36 height 7
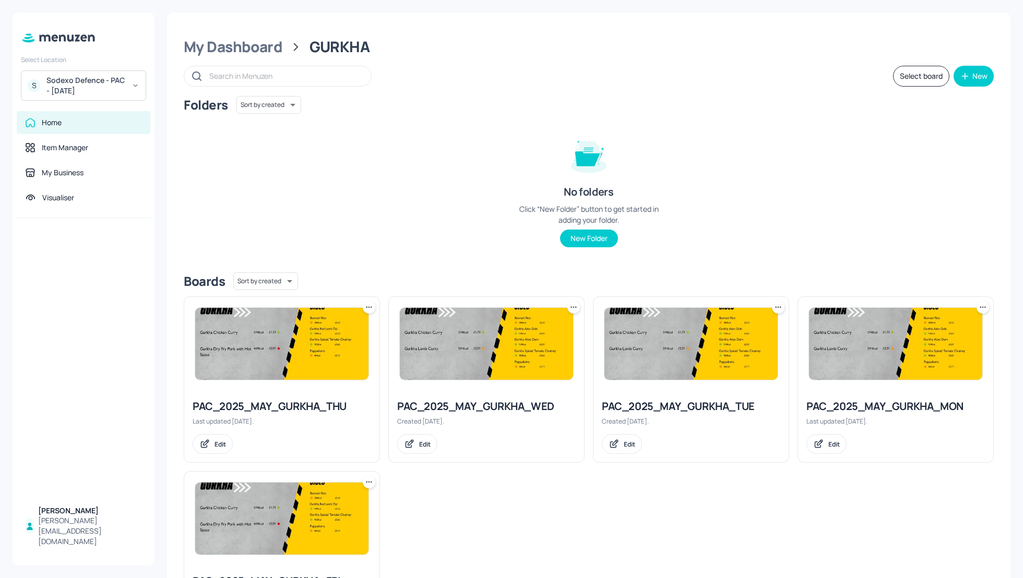
click at [698, 410] on div "PAC_2025_MAY_GURKHA_TUE" at bounding box center [691, 406] width 179 height 15
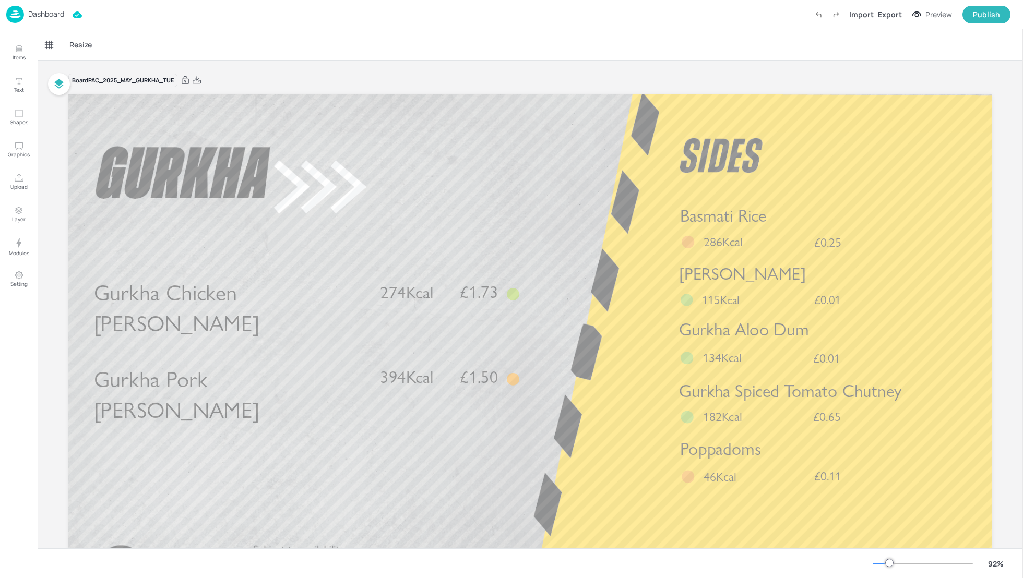
click at [43, 17] on p "Dashboard" at bounding box center [46, 13] width 36 height 7
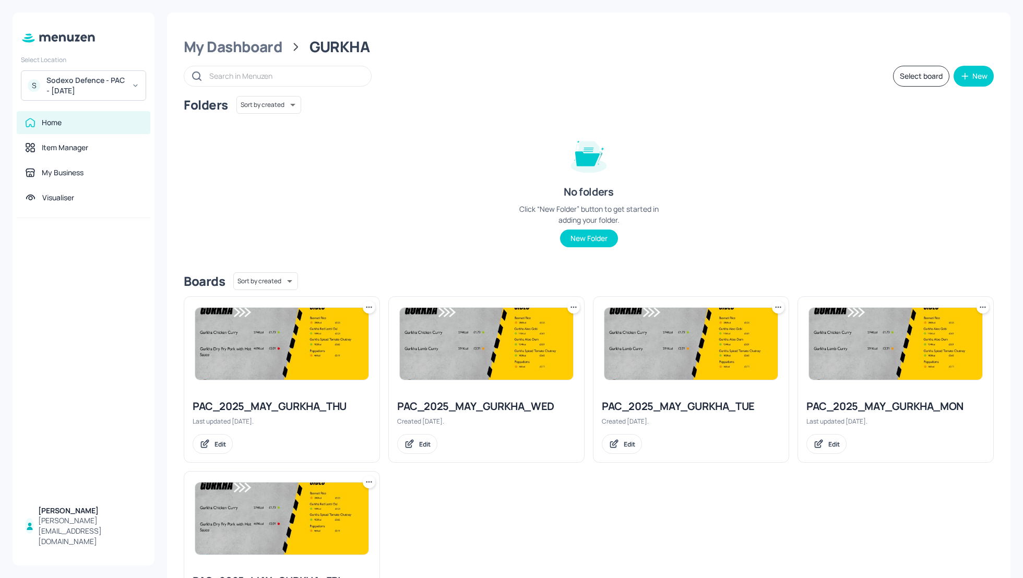
click at [393, 244] on div "Folders Sort by created id ​ No folders Click “New Folder” button to get starte…" at bounding box center [589, 180] width 810 height 168
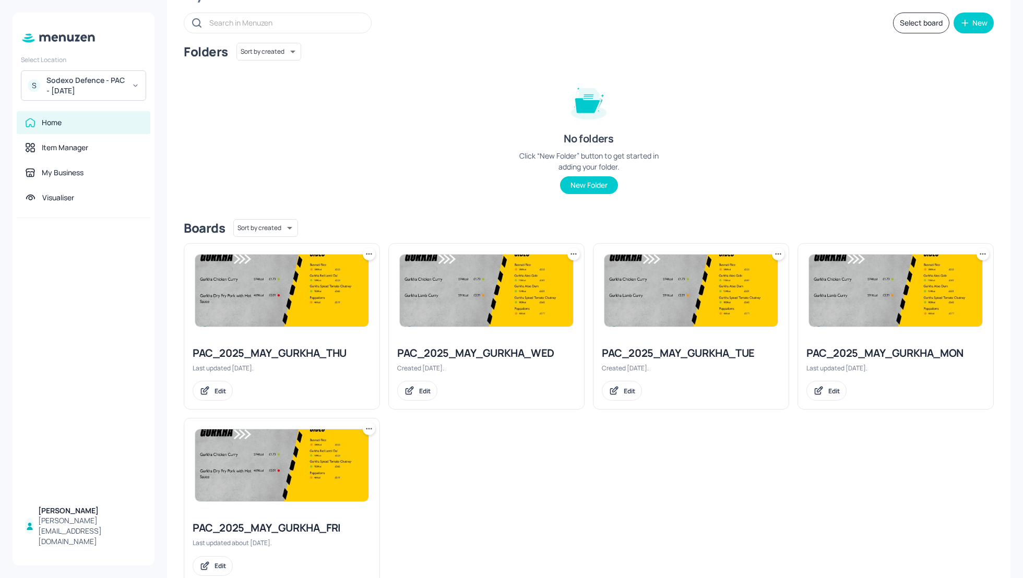
scroll to position [55, 0]
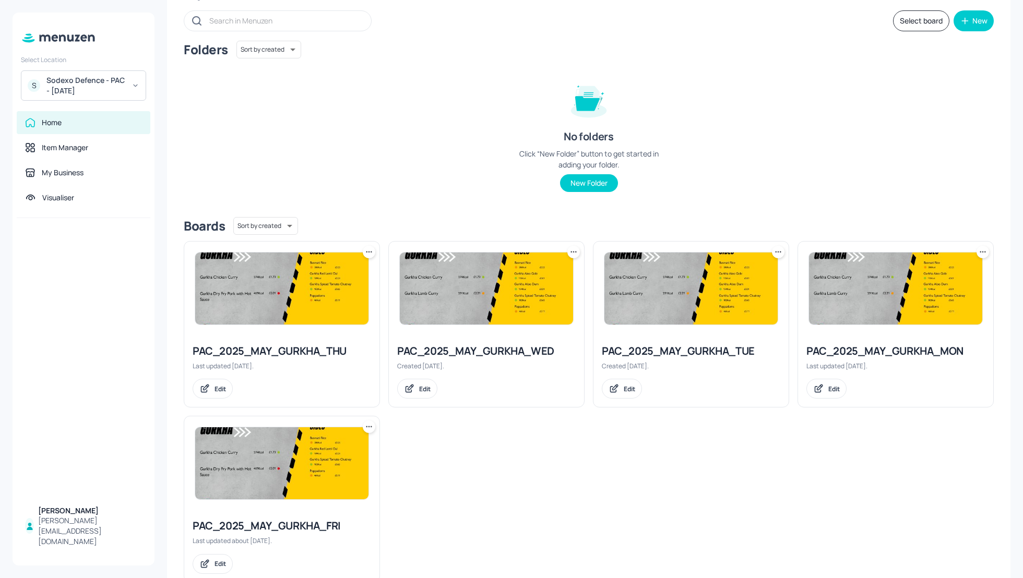
click at [287, 530] on div "PAC_2025_MAY_GURKHA_FRI" at bounding box center [282, 526] width 179 height 15
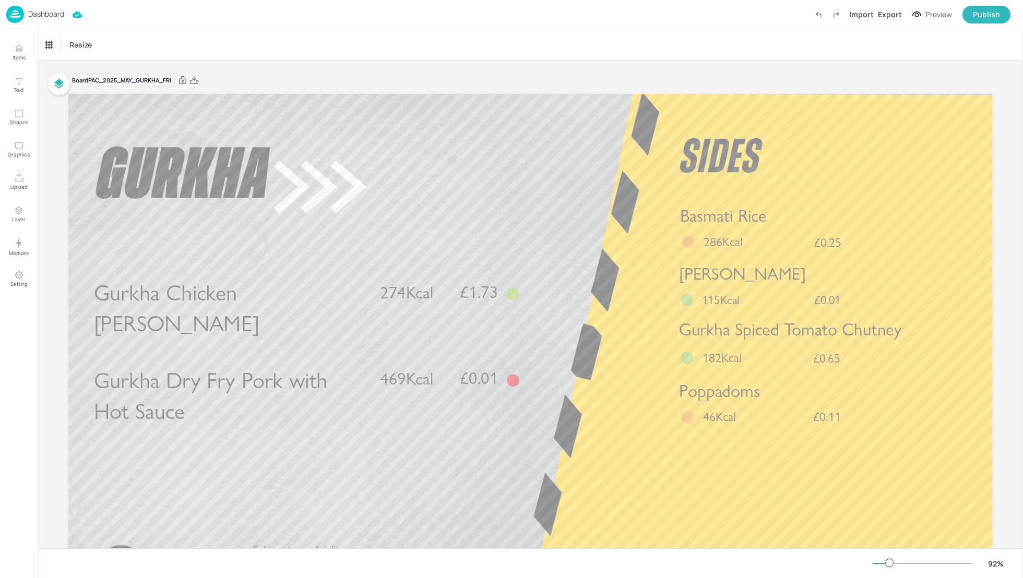
click at [41, 11] on p "Dashboard" at bounding box center [46, 13] width 36 height 7
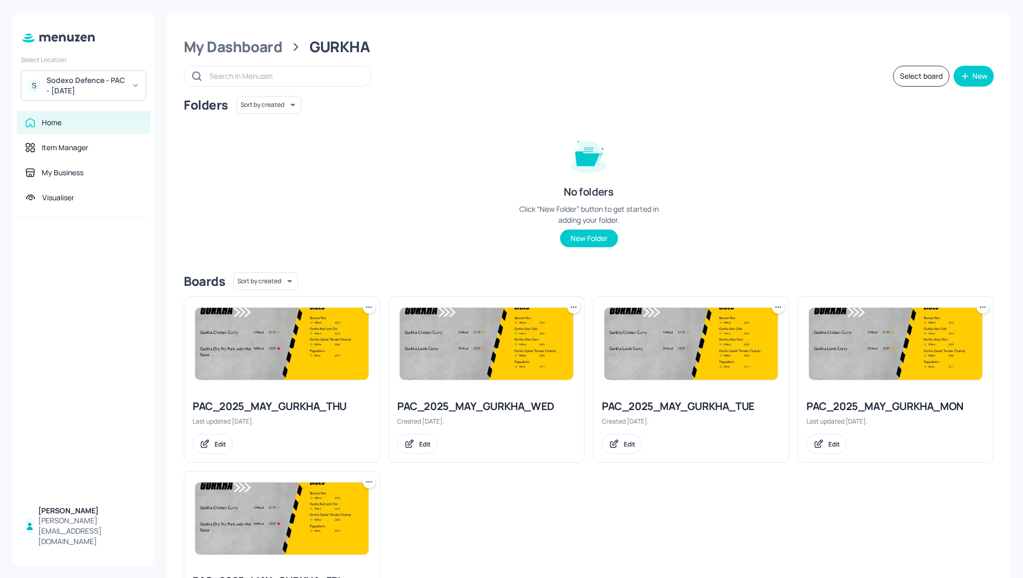
click at [880, 417] on div "Last updated [DATE]." at bounding box center [895, 421] width 179 height 9
click at [901, 405] on div "PAC_2025_MAY_GURKHA_MON" at bounding box center [895, 406] width 179 height 15
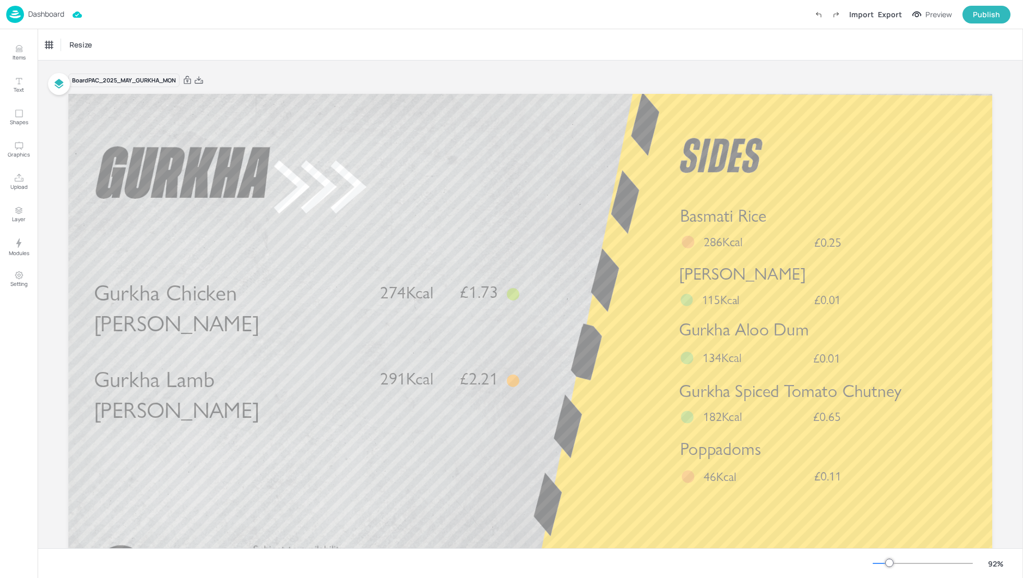
click at [44, 18] on p "Dashboard" at bounding box center [46, 13] width 36 height 7
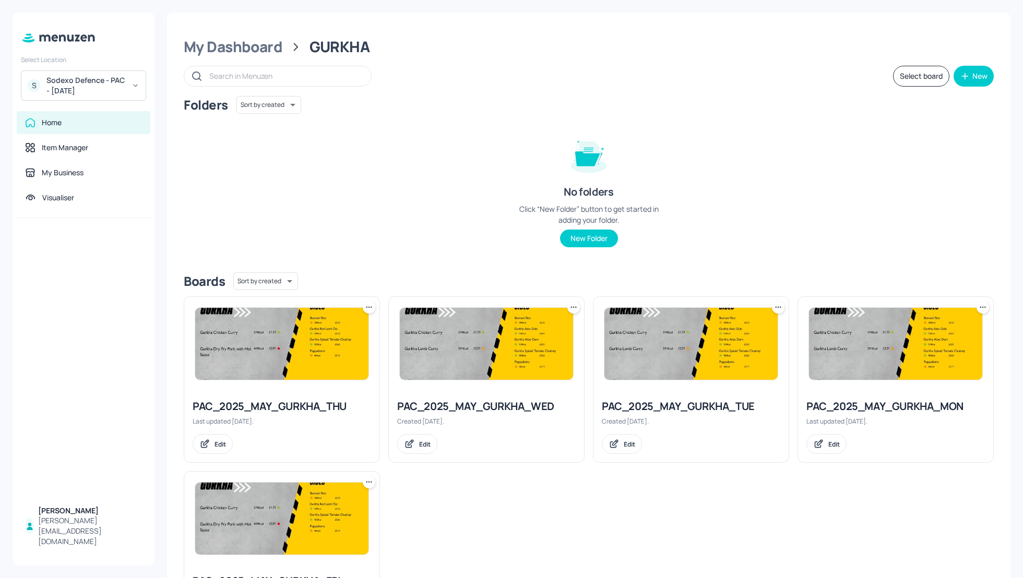
click at [654, 406] on div "PAC_2025_MAY_GURKHA_TUE" at bounding box center [691, 406] width 179 height 15
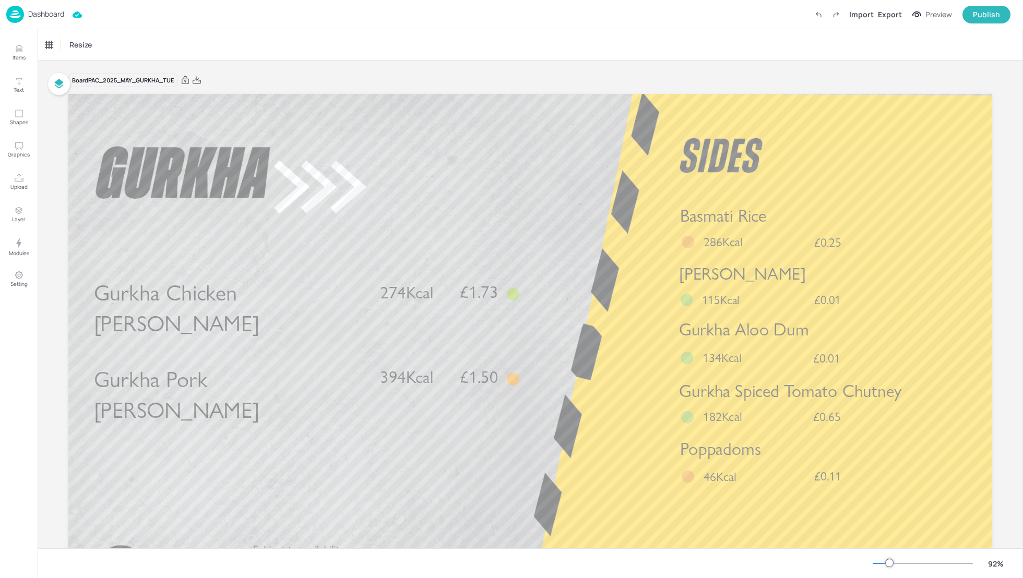
click at [39, 15] on p "Dashboard" at bounding box center [46, 13] width 36 height 7
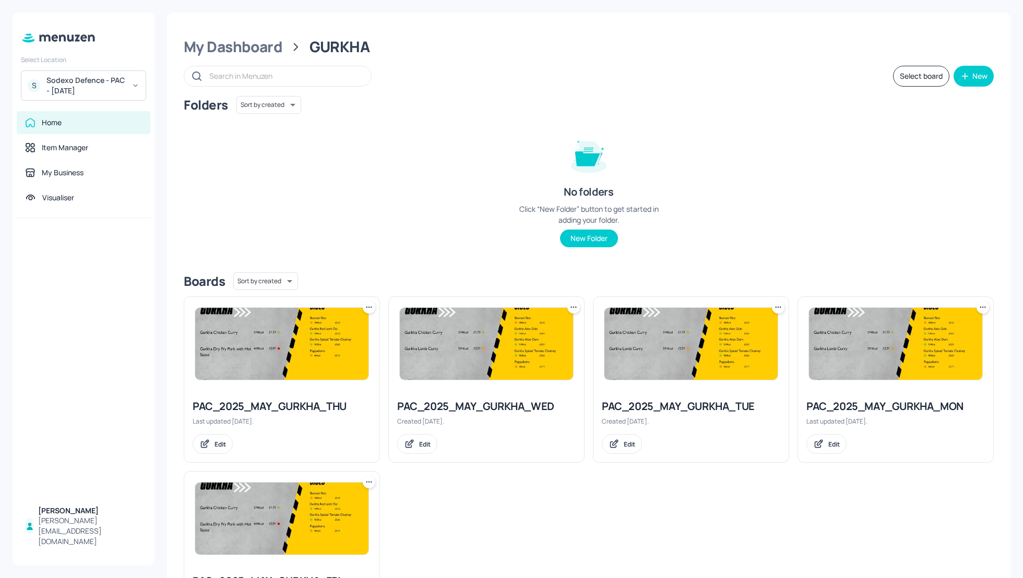
click at [306, 411] on div "PAC_2025_MAY_GURKHA_THU" at bounding box center [282, 406] width 179 height 15
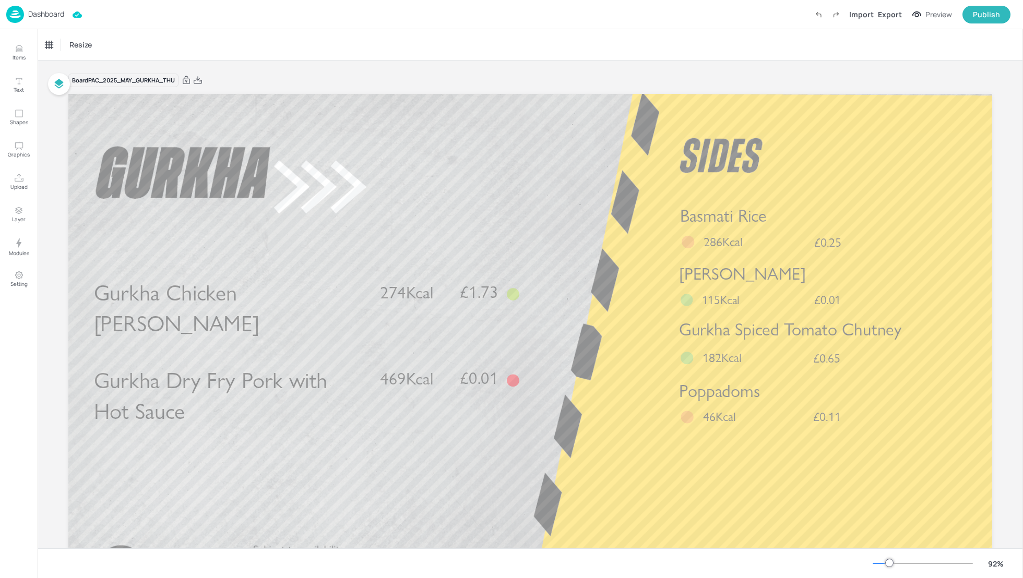
click at [53, 13] on p "Dashboard" at bounding box center [46, 13] width 36 height 7
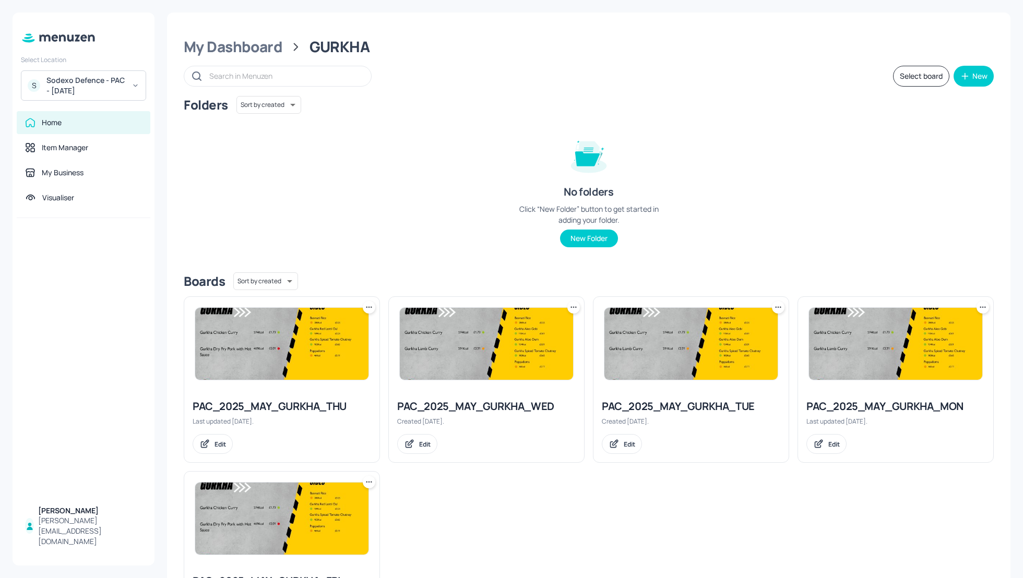
click at [495, 414] on div "PAC_2025_MAY_GURKHA_WED Created [DATE]. Edit" at bounding box center [486, 427] width 195 height 72
click at [485, 410] on div "PAC_2025_MAY_GURKHA_WED" at bounding box center [486, 406] width 179 height 15
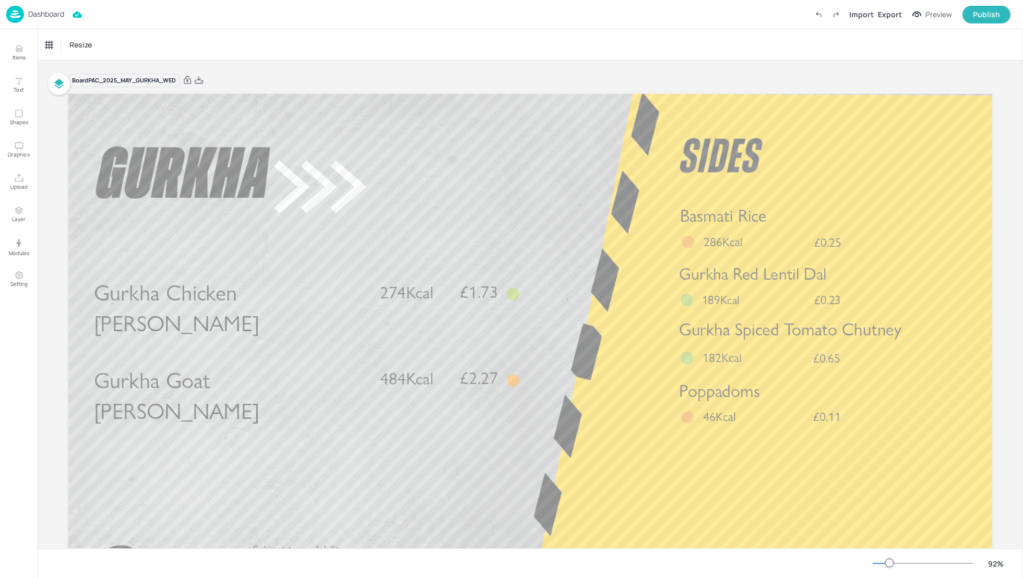
click at [42, 10] on p "Dashboard" at bounding box center [46, 13] width 36 height 7
